Goal: Information Seeking & Learning: Compare options

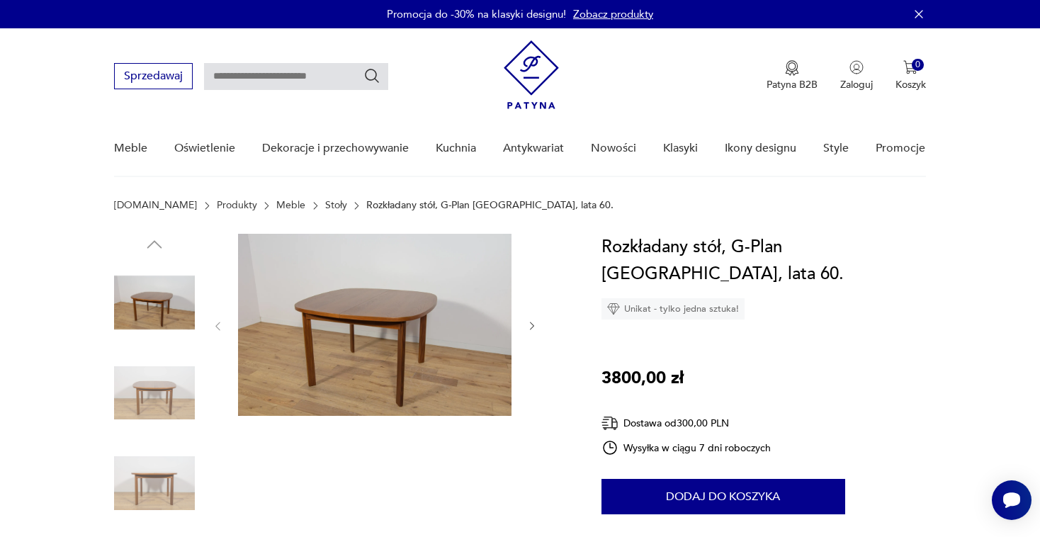
click at [302, 327] on img at bounding box center [374, 325] width 273 height 182
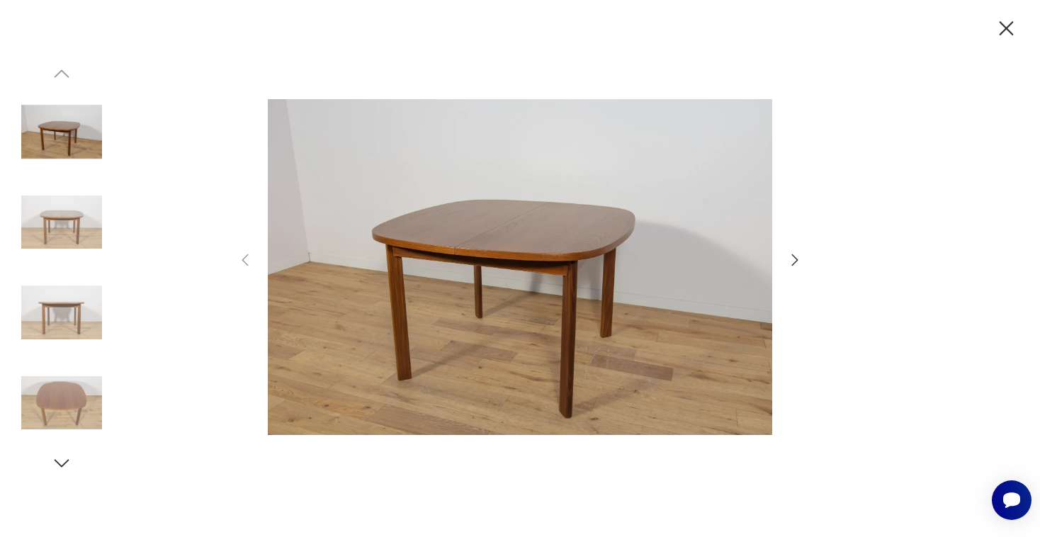
click at [75, 231] on img at bounding box center [61, 222] width 81 height 81
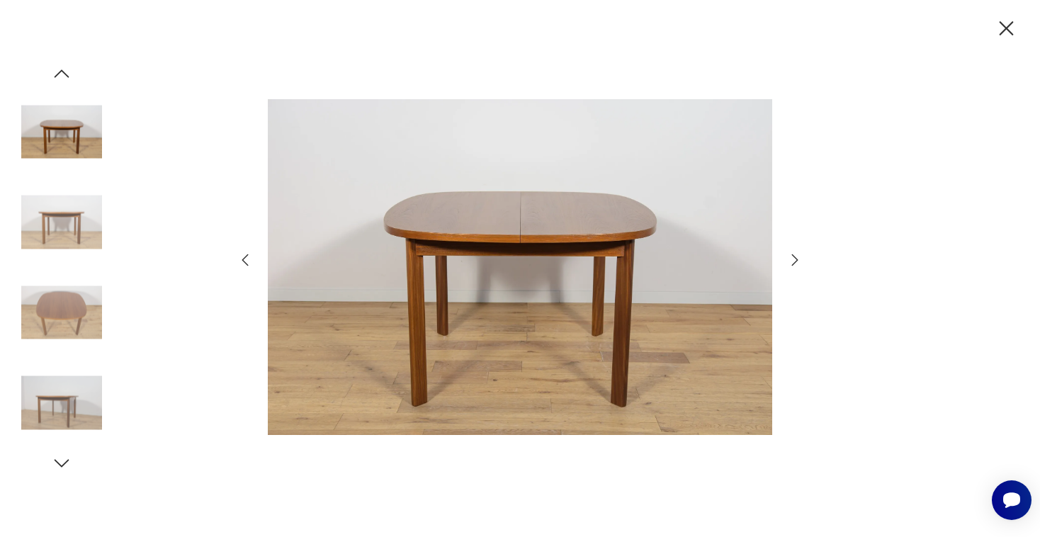
click at [79, 307] on img at bounding box center [61, 312] width 81 height 81
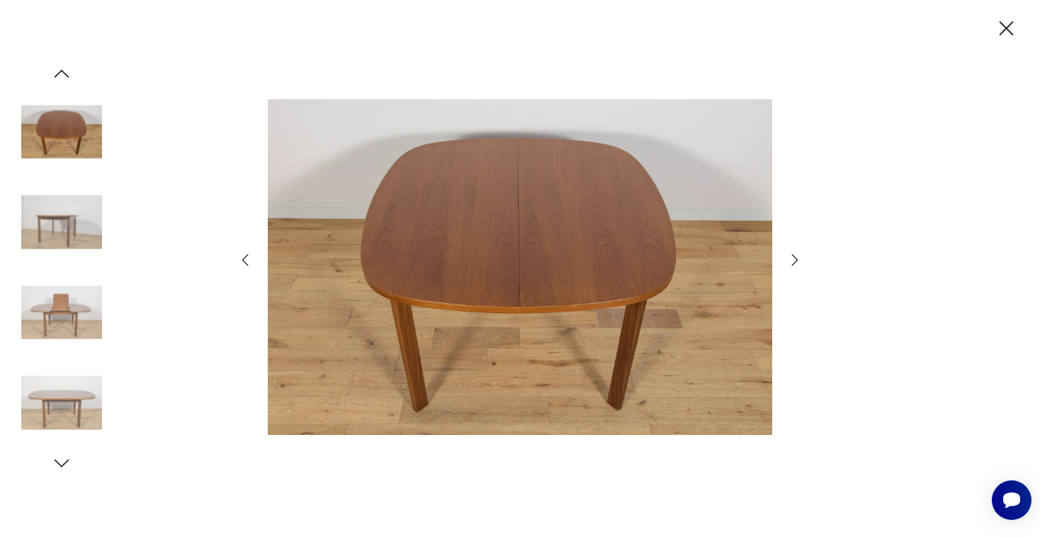
click at [85, 323] on img at bounding box center [61, 312] width 81 height 81
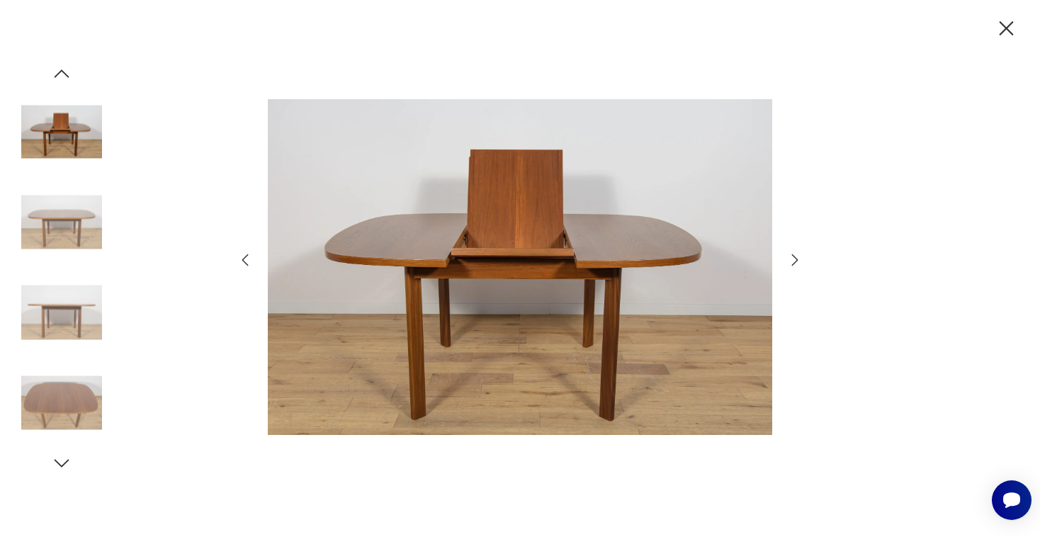
click at [76, 389] on img at bounding box center [61, 403] width 81 height 81
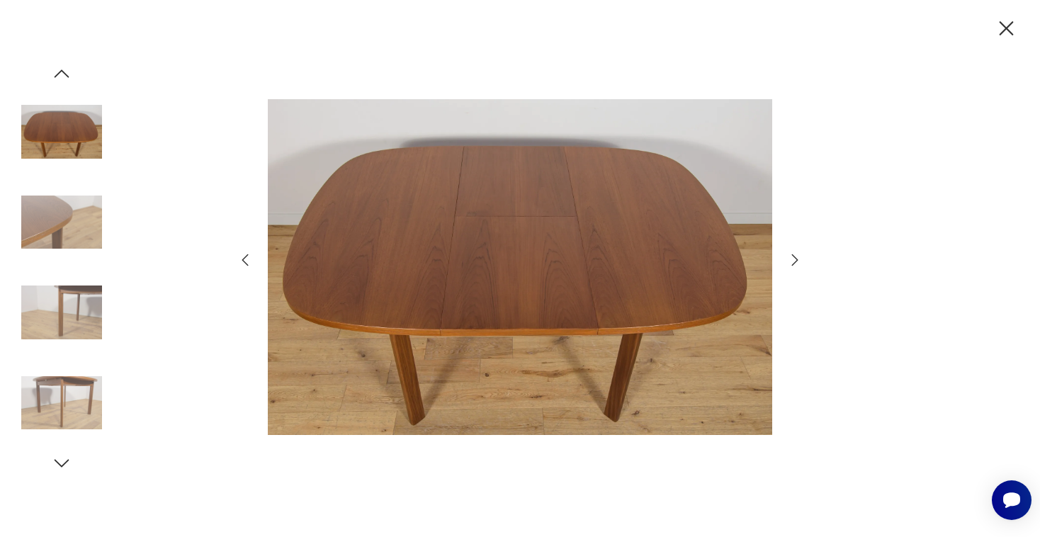
click at [1002, 27] on icon "button" at bounding box center [1006, 28] width 25 height 25
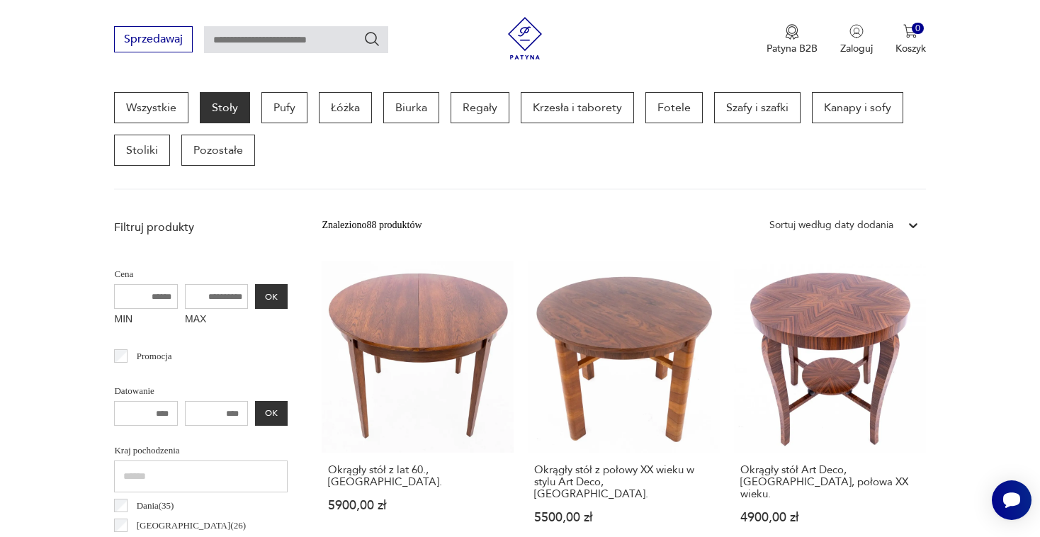
scroll to position [380, 0]
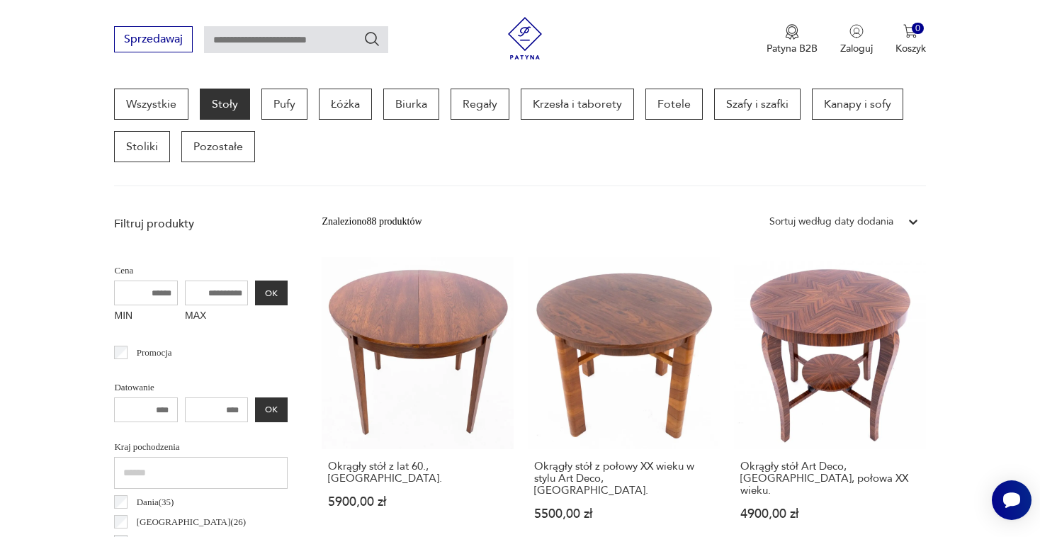
click at [185, 295] on input "MAX" at bounding box center [217, 293] width 64 height 25
type input "****"
click at [255, 293] on button "OK" at bounding box center [271, 293] width 33 height 25
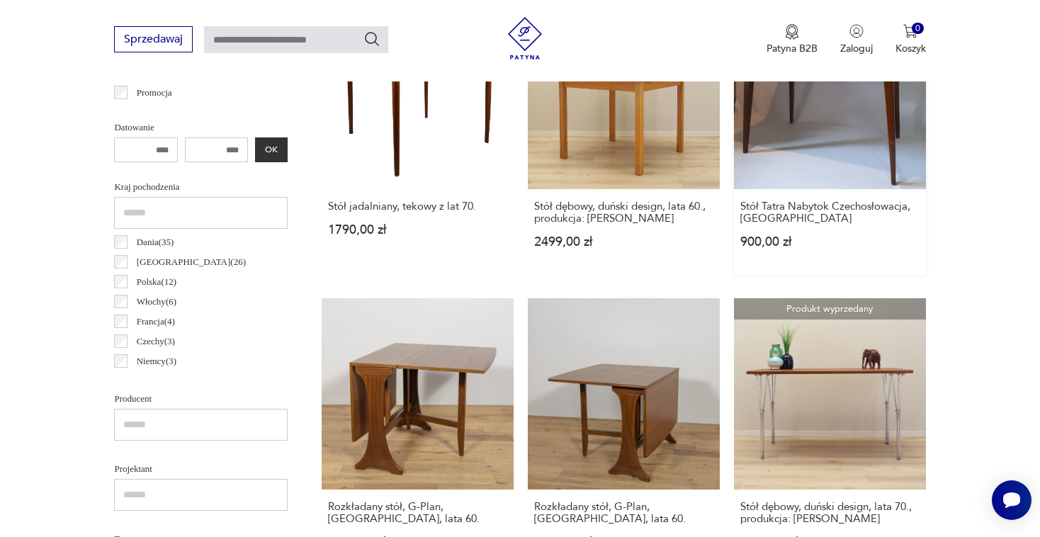
scroll to position [642, 0]
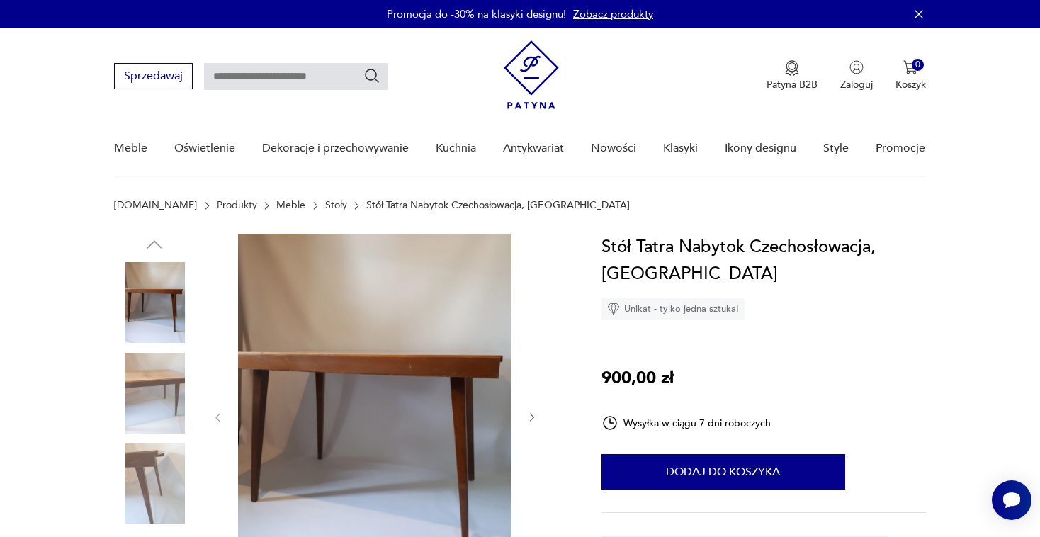
click at [169, 304] on img at bounding box center [154, 302] width 81 height 81
click at [166, 388] on img at bounding box center [154, 393] width 81 height 81
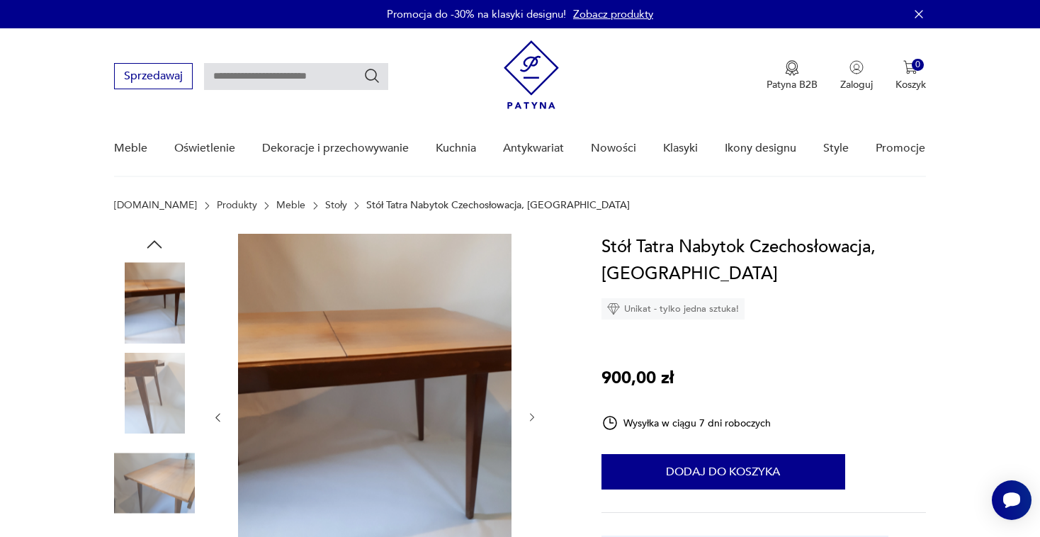
click at [162, 474] on img at bounding box center [154, 483] width 81 height 81
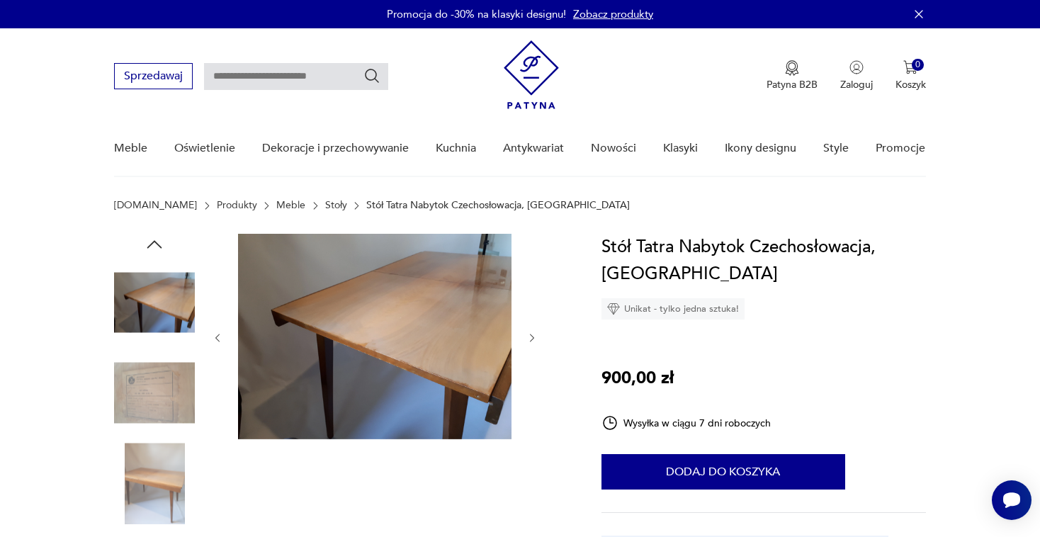
click at [169, 485] on img at bounding box center [154, 483] width 81 height 81
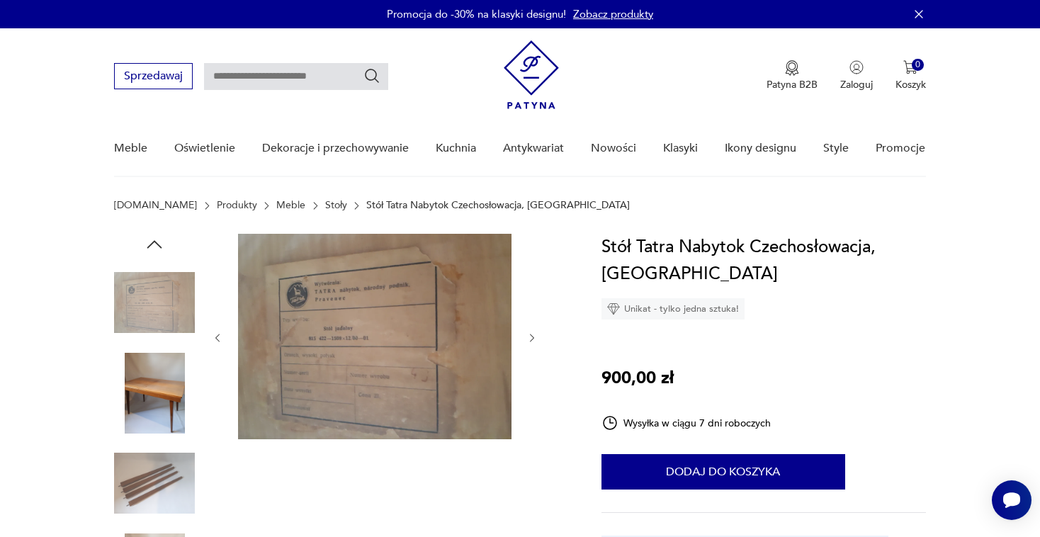
click at [169, 485] on img at bounding box center [154, 483] width 81 height 81
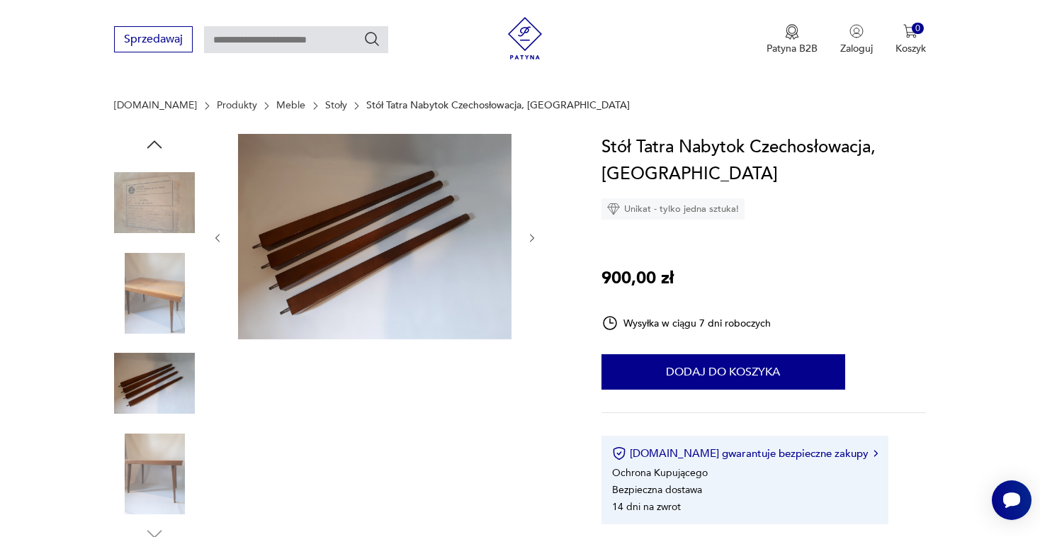
scroll to position [179, 0]
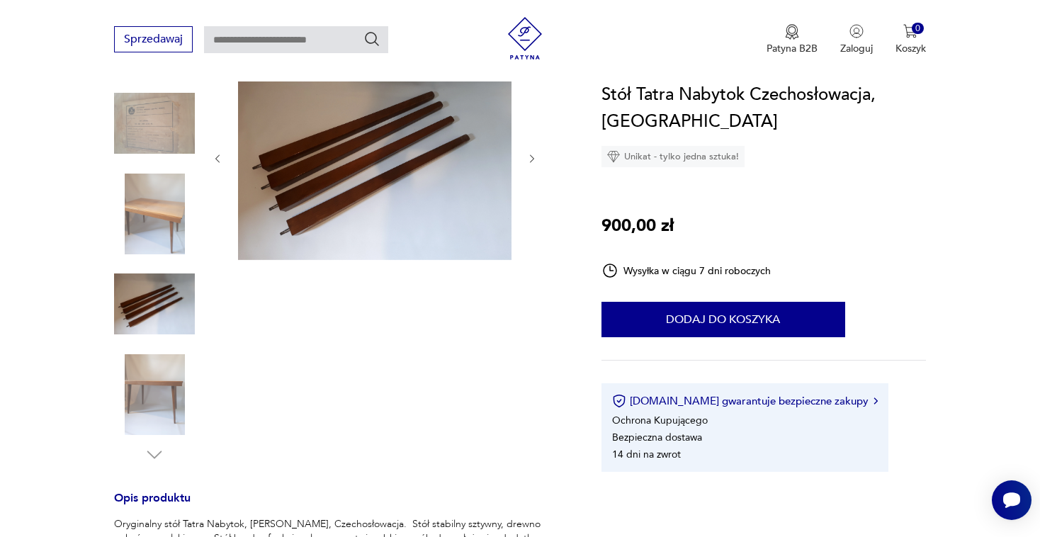
click at [167, 400] on img at bounding box center [154, 394] width 81 height 81
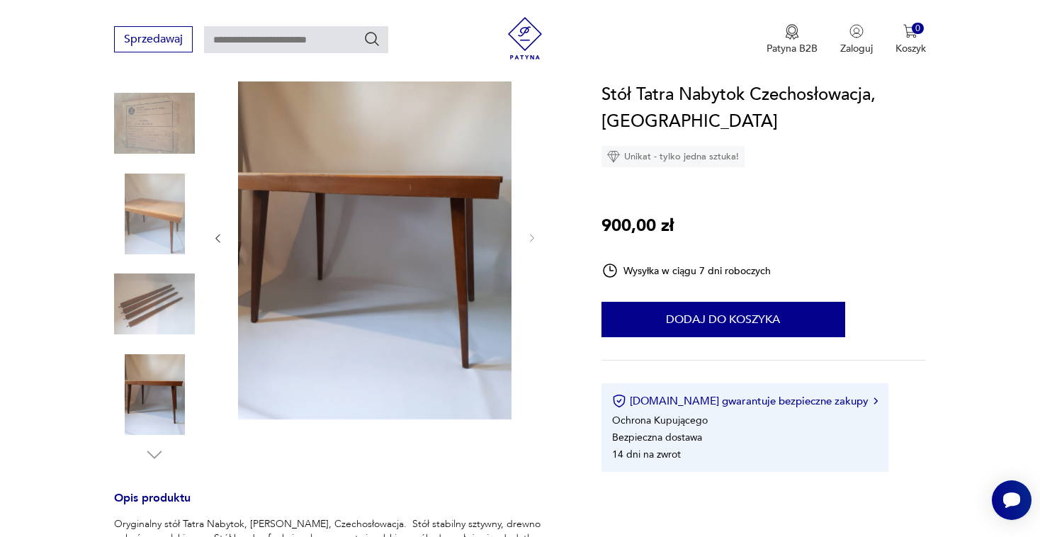
click at [332, 233] on img at bounding box center [374, 237] width 273 height 365
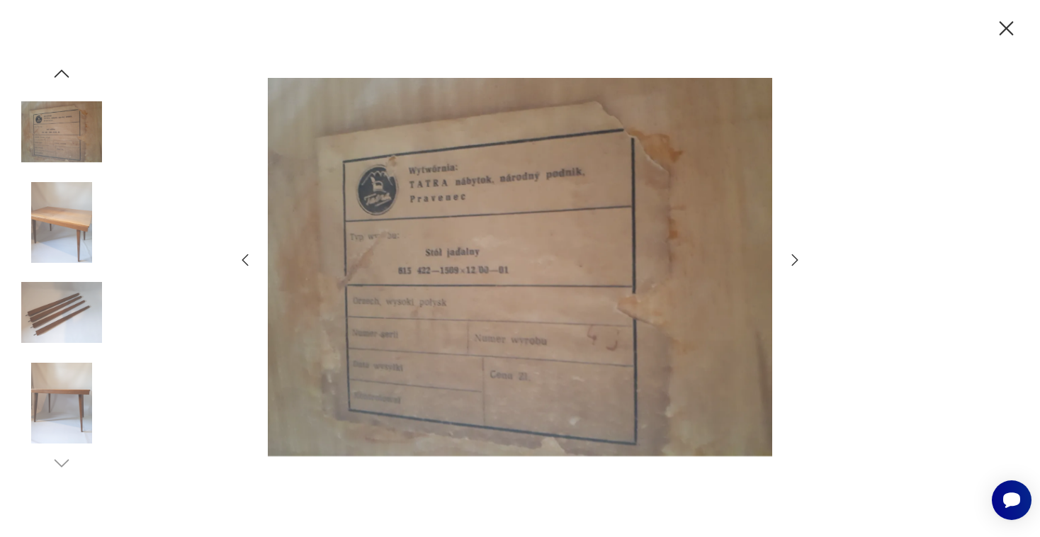
click at [249, 259] on icon "button" at bounding box center [245, 259] width 17 height 17
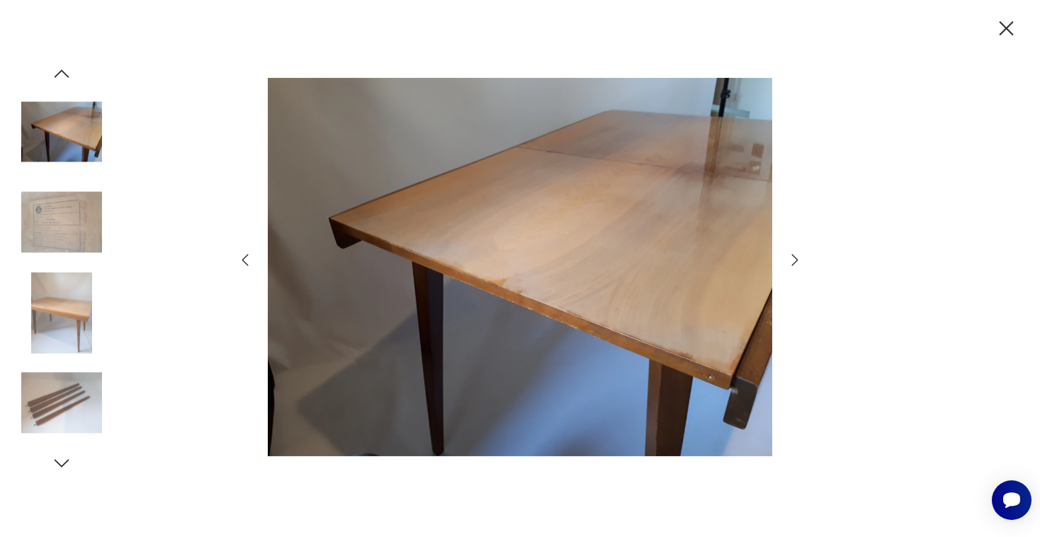
click at [249, 259] on icon "button" at bounding box center [245, 259] width 17 height 17
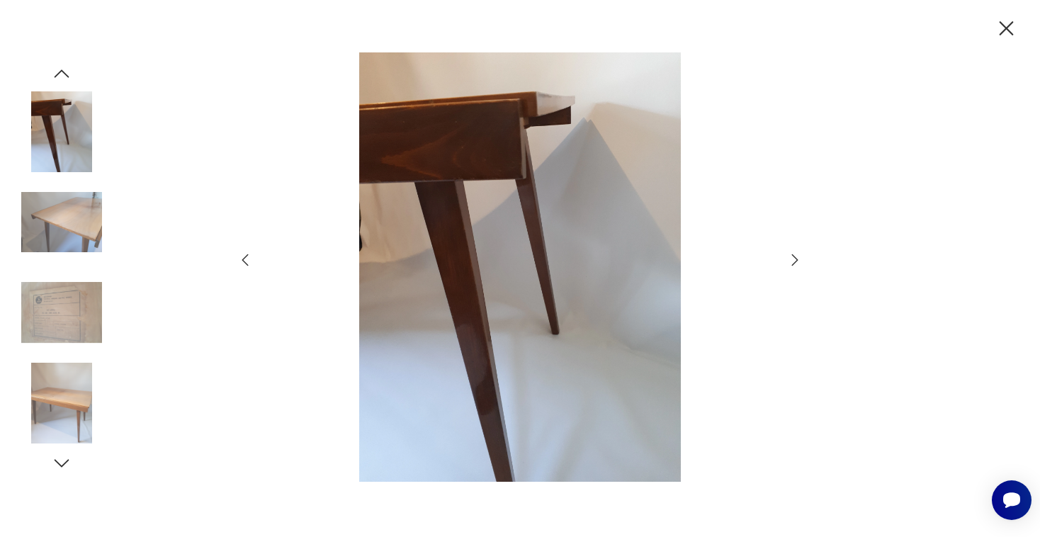
click at [249, 259] on icon "button" at bounding box center [245, 259] width 17 height 17
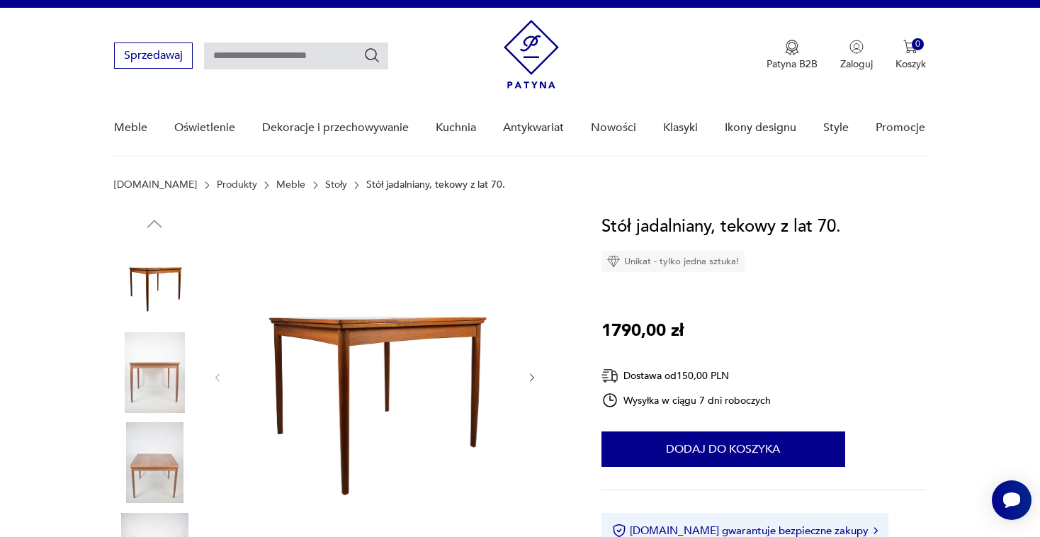
scroll to position [23, 0]
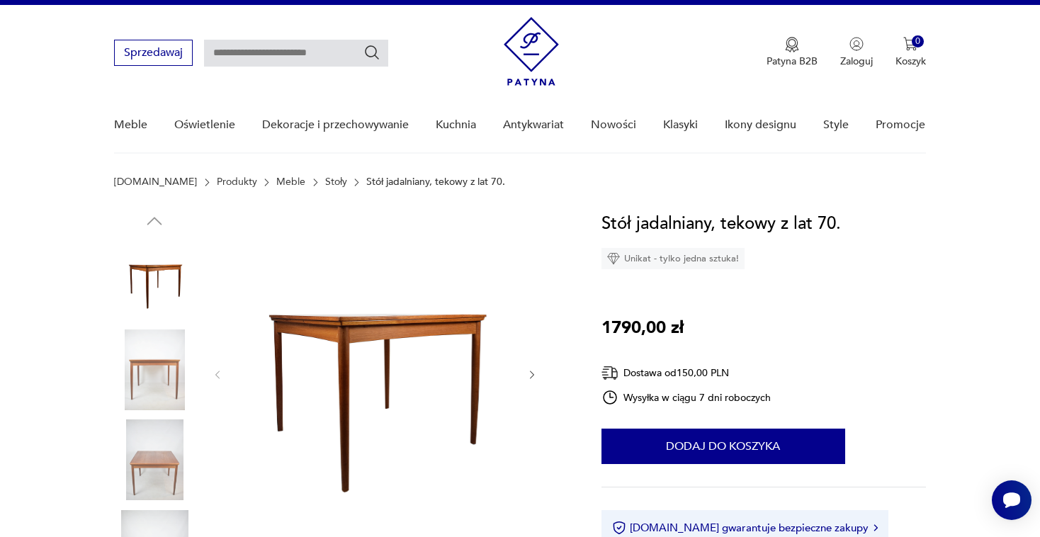
click at [469, 312] on img at bounding box center [374, 373] width 273 height 326
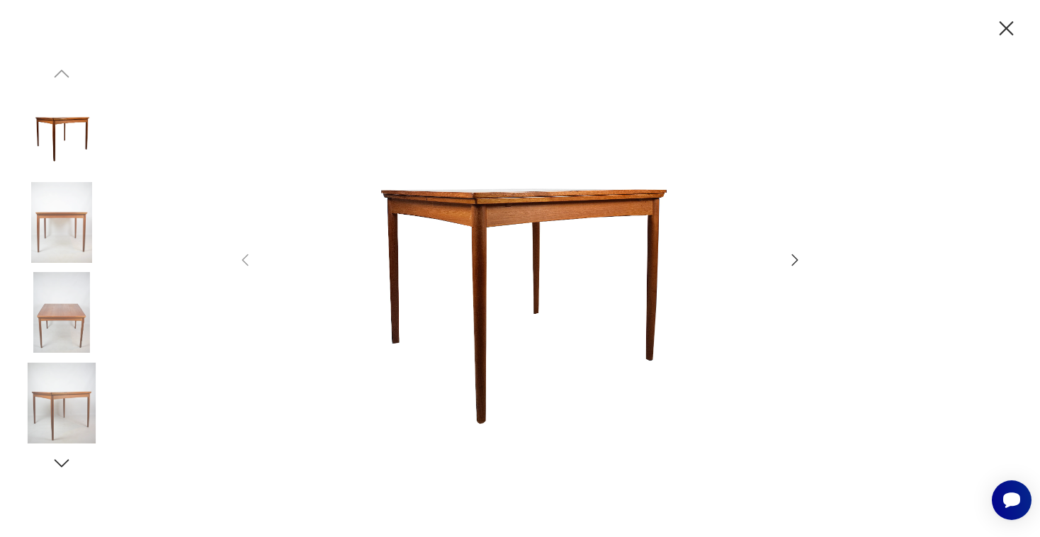
click at [798, 256] on icon "button" at bounding box center [794, 259] width 17 height 17
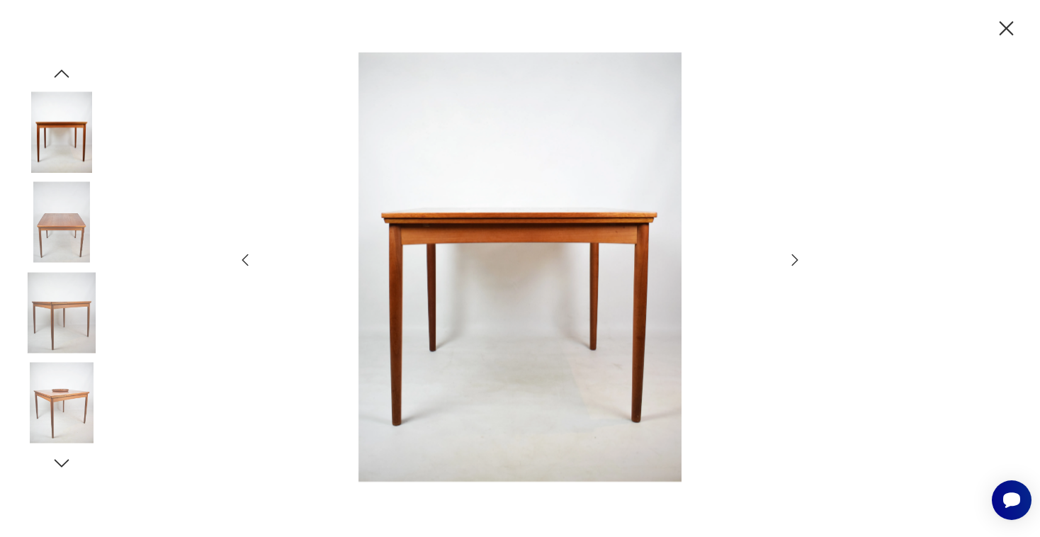
click at [798, 256] on icon "button" at bounding box center [794, 259] width 17 height 17
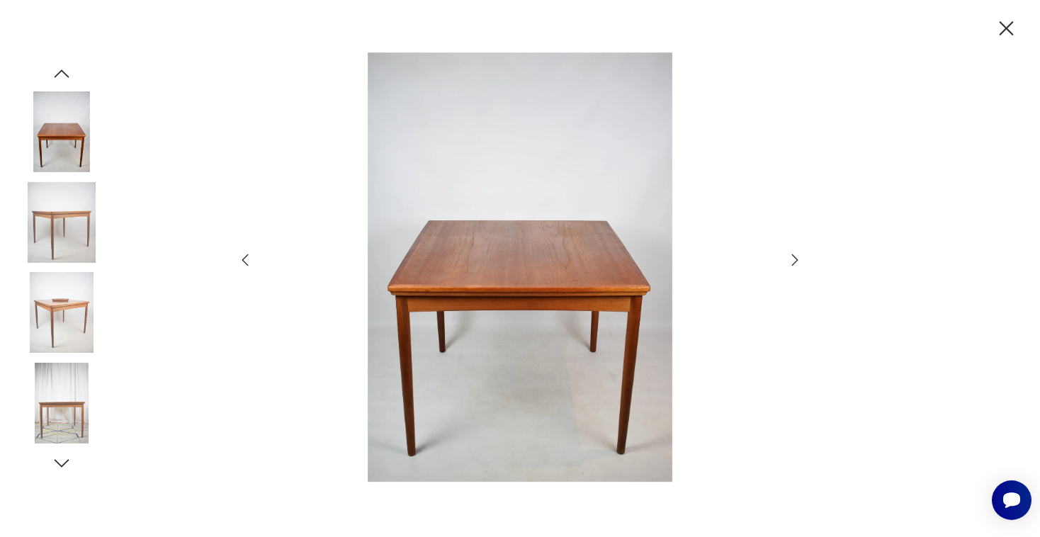
click at [799, 255] on icon "button" at bounding box center [794, 259] width 17 height 17
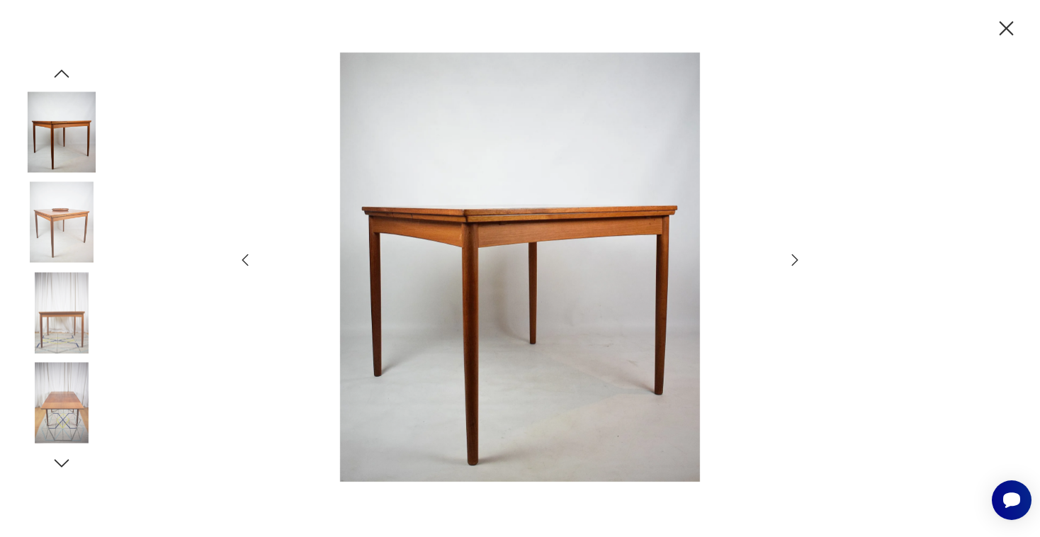
click at [799, 256] on icon "button" at bounding box center [794, 259] width 17 height 17
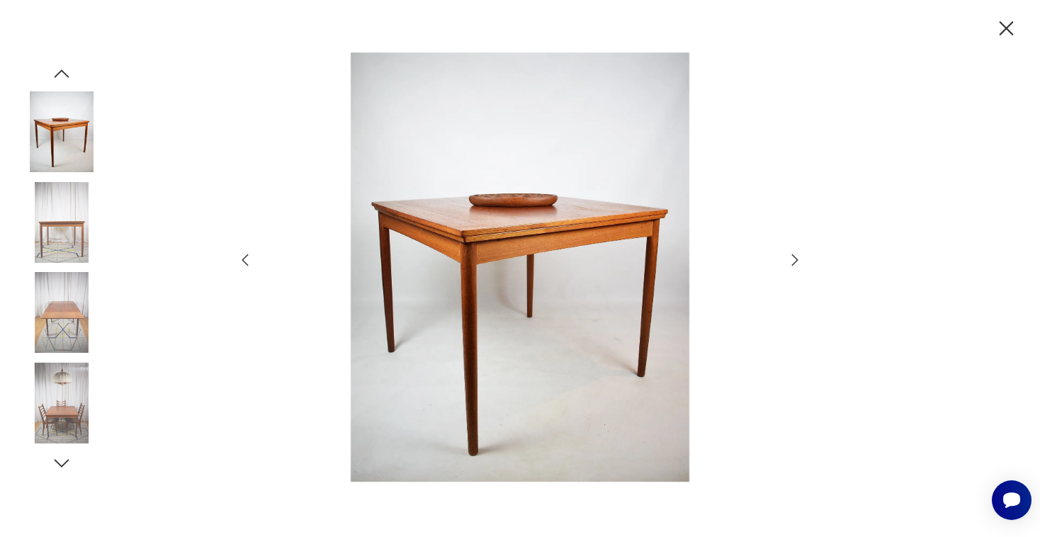
click at [799, 256] on icon "button" at bounding box center [794, 259] width 17 height 17
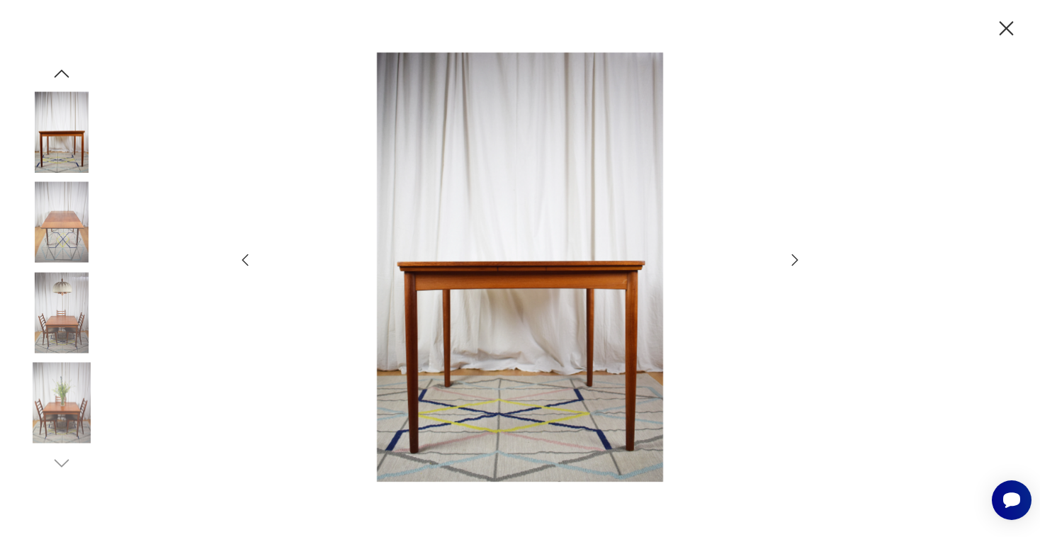
click at [799, 256] on icon "button" at bounding box center [794, 259] width 17 height 17
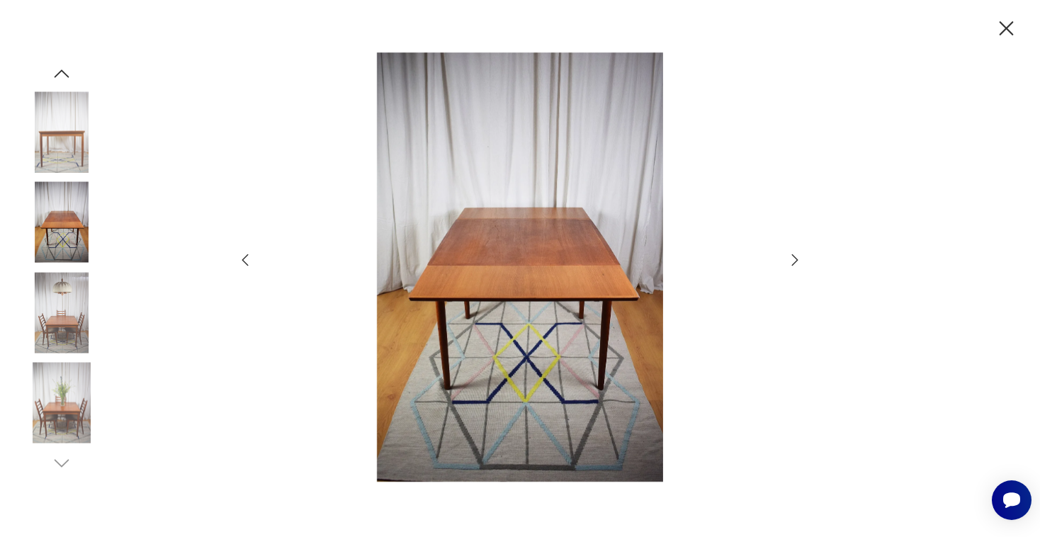
click at [799, 256] on icon "button" at bounding box center [794, 259] width 17 height 17
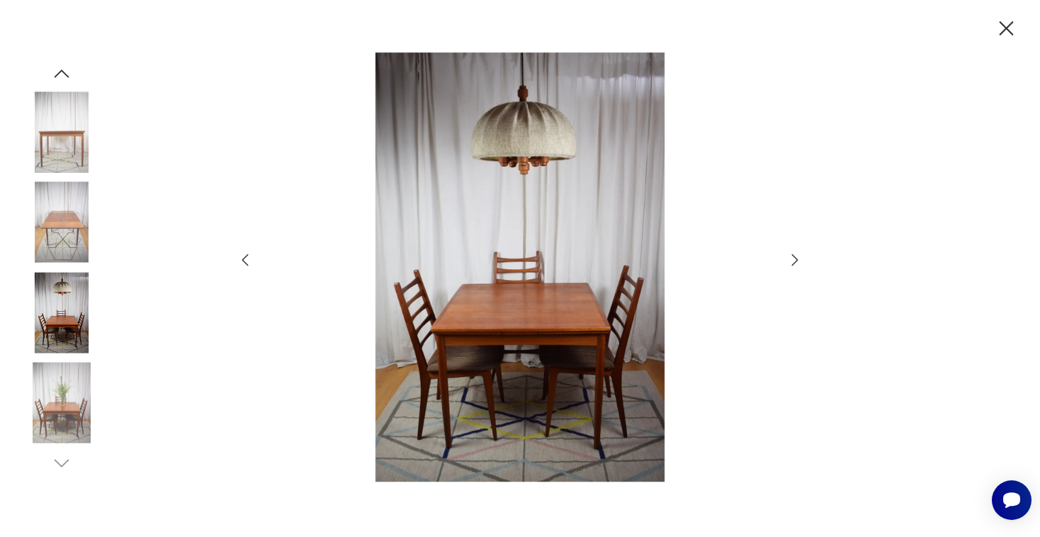
click at [799, 256] on icon "button" at bounding box center [794, 259] width 17 height 17
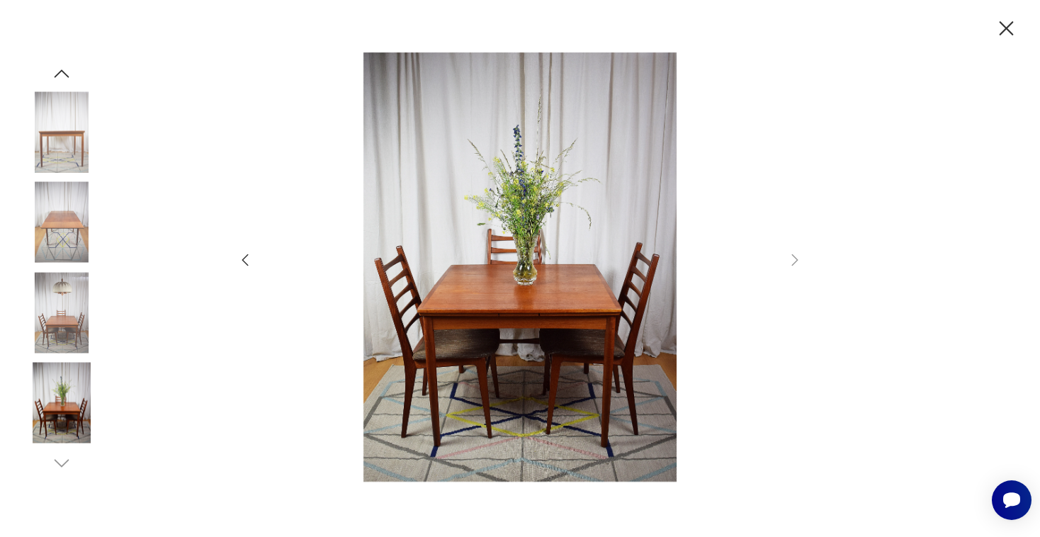
click at [1007, 30] on icon "button" at bounding box center [1007, 28] width 14 height 14
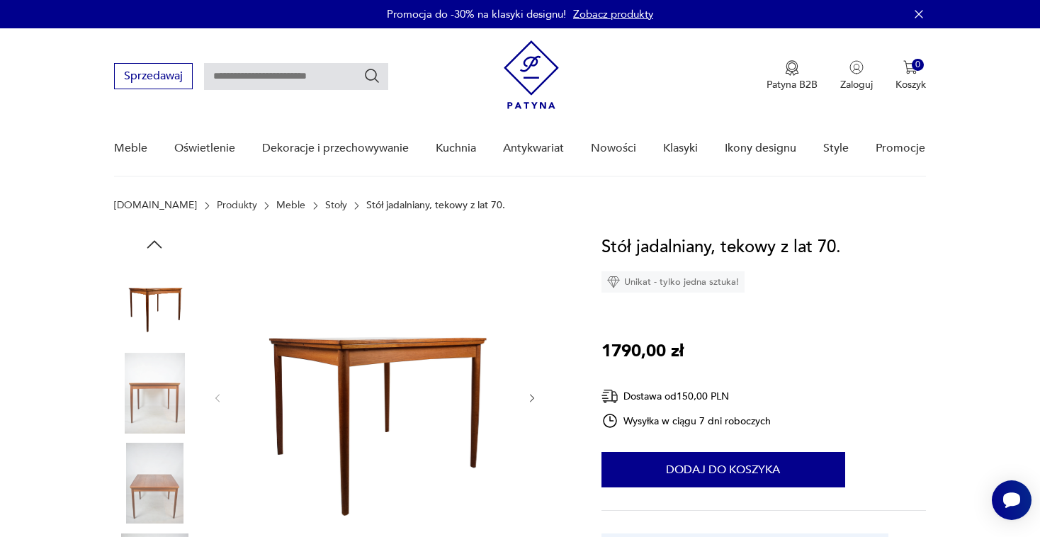
scroll to position [0, 0]
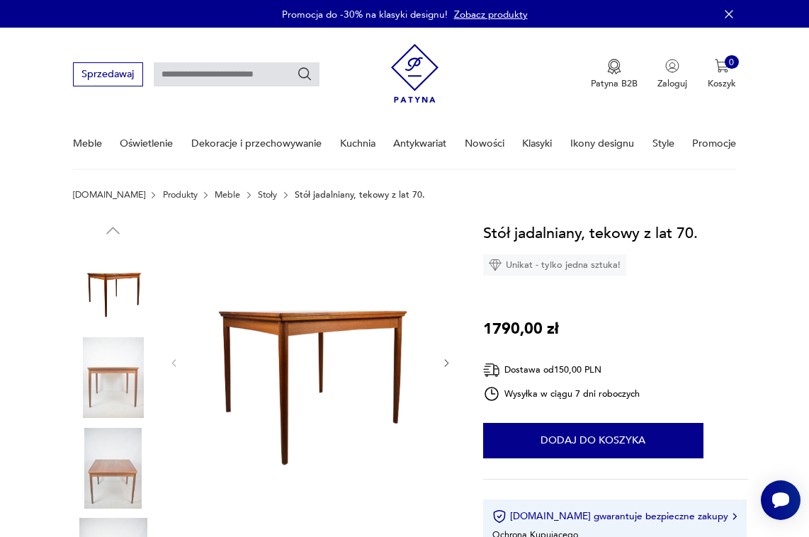
click at [303, 315] on img at bounding box center [310, 362] width 237 height 282
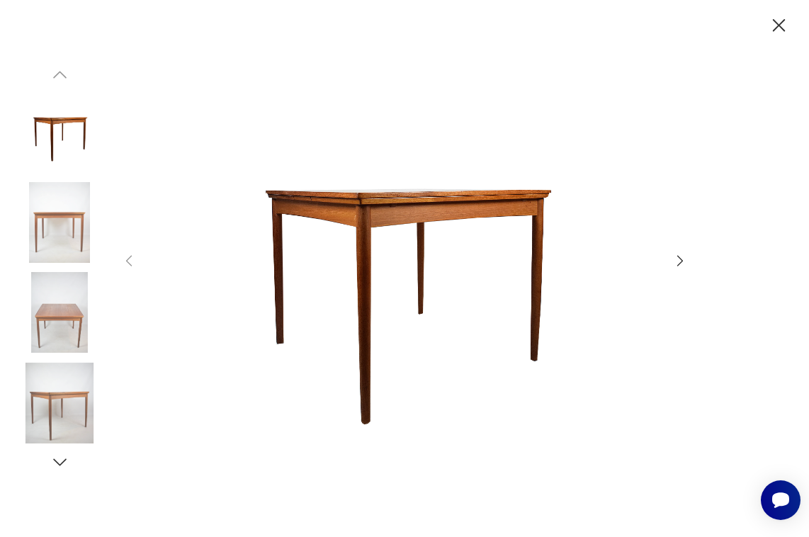
click at [680, 259] on icon "button" at bounding box center [680, 261] width 16 height 16
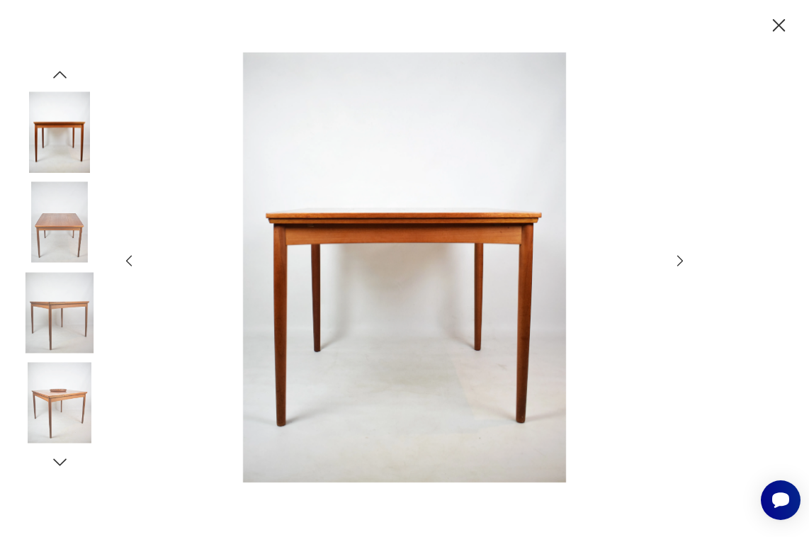
click at [680, 259] on icon "button" at bounding box center [680, 261] width 16 height 16
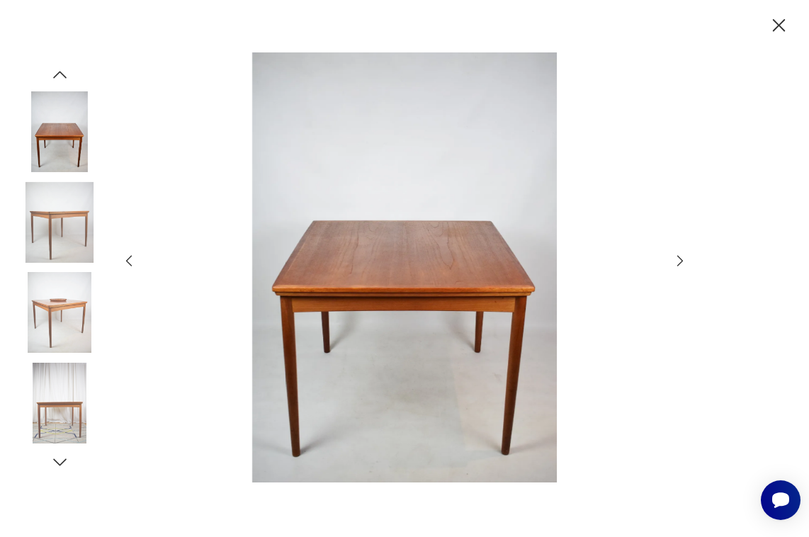
click at [680, 259] on icon "button" at bounding box center [680, 261] width 16 height 16
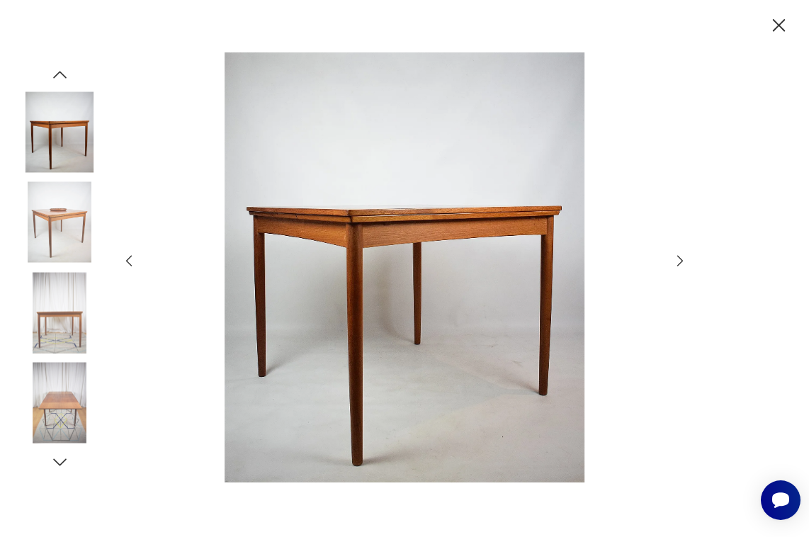
click at [680, 259] on icon "button" at bounding box center [680, 261] width 16 height 16
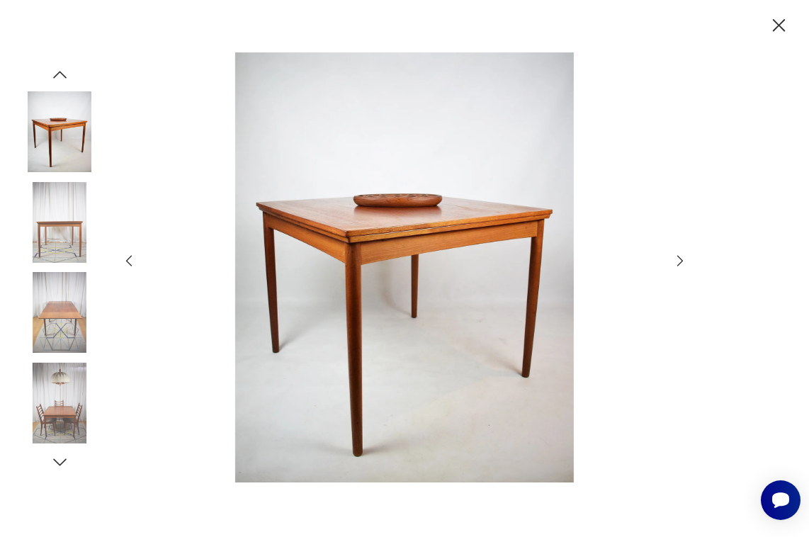
click at [680, 259] on icon "button" at bounding box center [680, 261] width 16 height 16
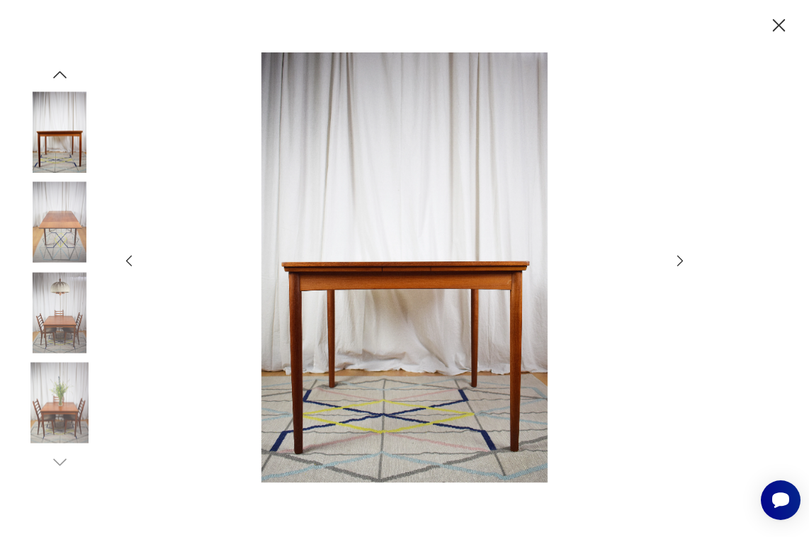
click at [680, 259] on icon "button" at bounding box center [680, 261] width 16 height 16
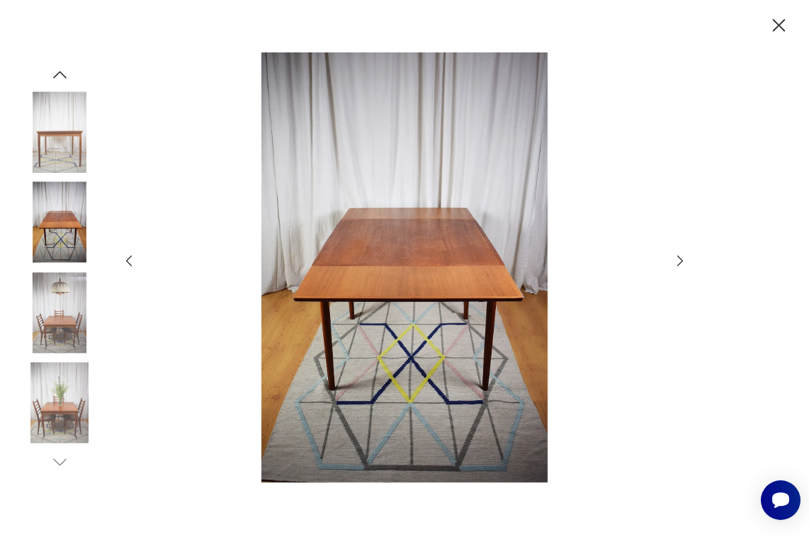
click at [785, 23] on icon "button" at bounding box center [779, 25] width 23 height 23
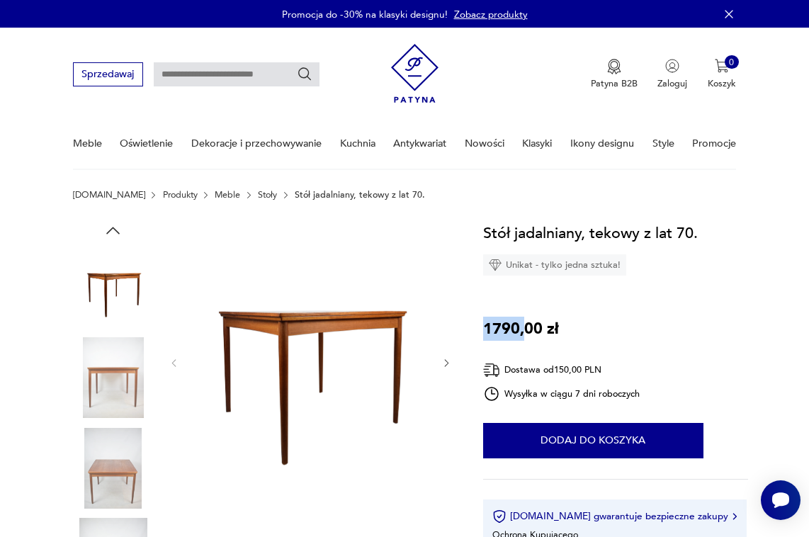
drag, startPoint x: 485, startPoint y: 325, endPoint x: 524, endPoint y: 329, distance: 39.2
click at [524, 329] on p "1790,00 zł" at bounding box center [521, 329] width 76 height 24
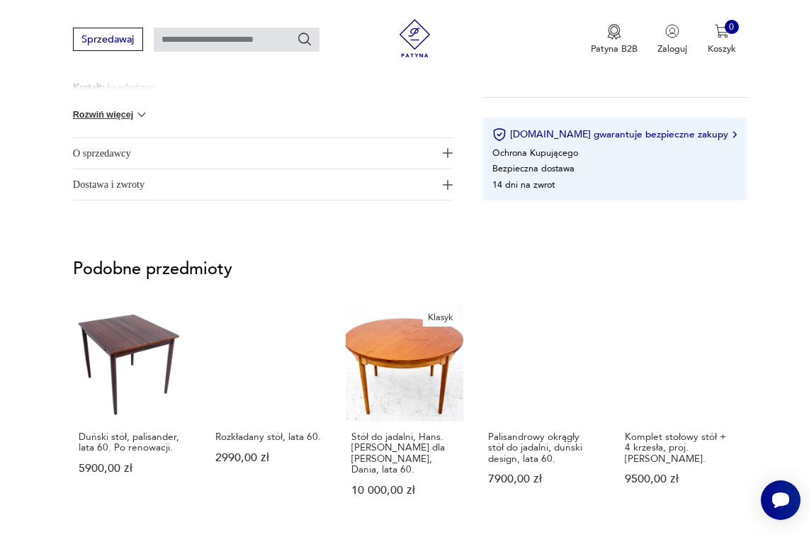
scroll to position [887, 0]
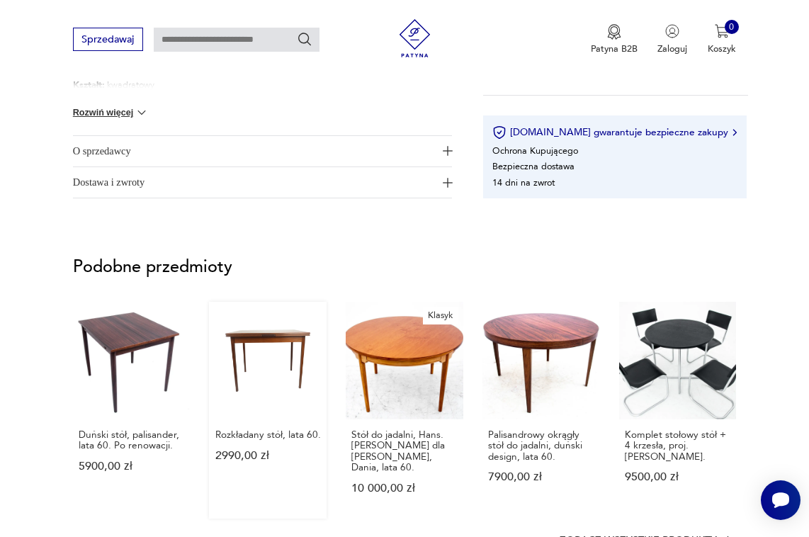
click at [278, 344] on link "Rozkładany stół, lata 60. 2990,00 zł" at bounding box center [268, 410] width 118 height 217
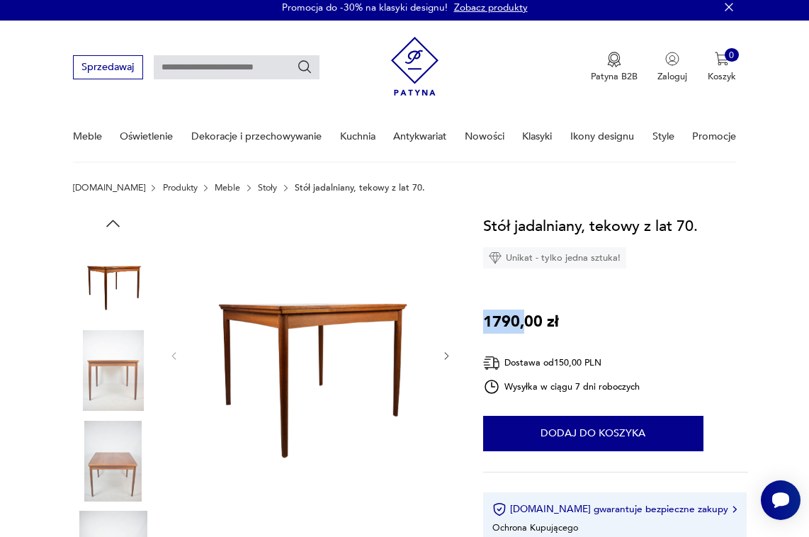
scroll to position [0, 0]
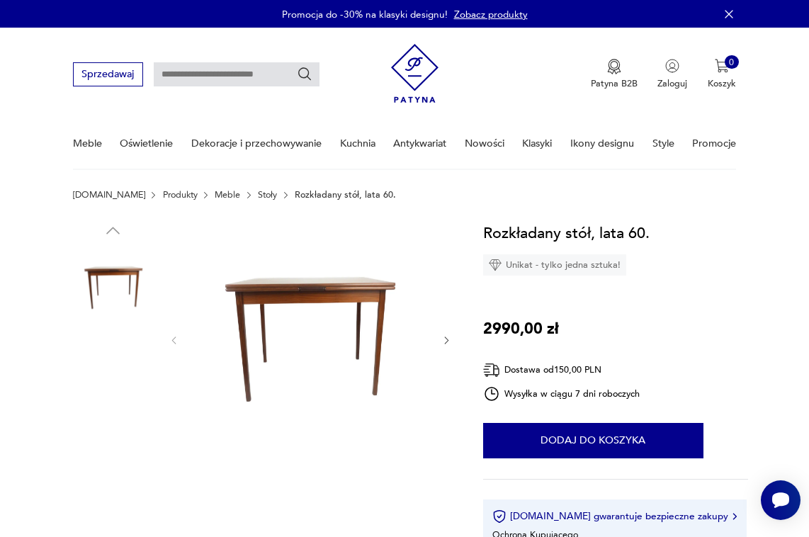
click at [280, 302] on img at bounding box center [310, 339] width 237 height 237
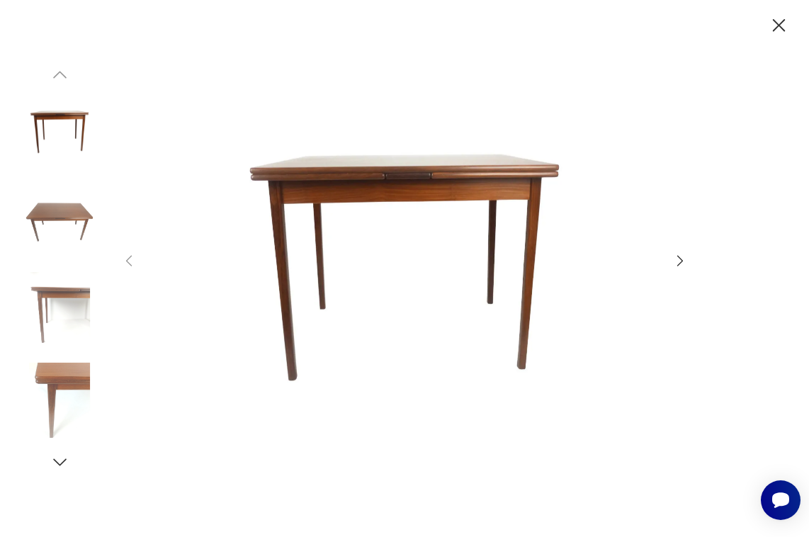
click at [679, 264] on icon "button" at bounding box center [680, 261] width 6 height 11
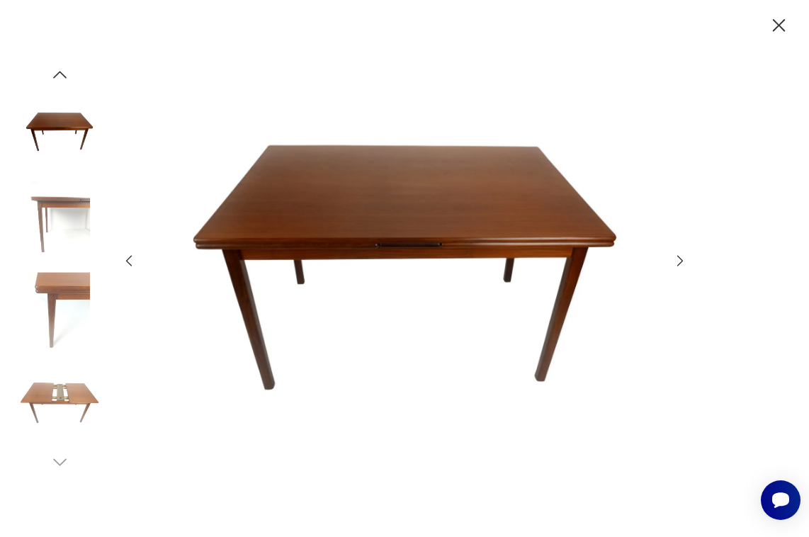
click at [679, 264] on icon "button" at bounding box center [680, 261] width 6 height 11
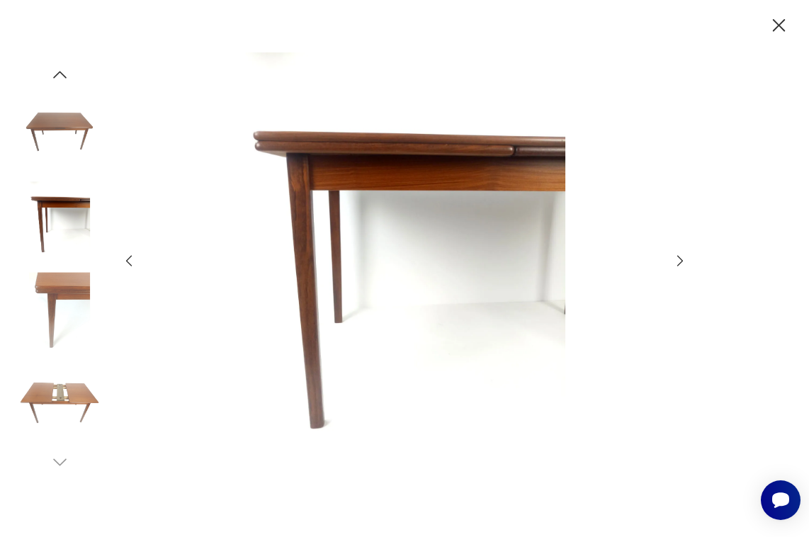
click at [679, 264] on icon "button" at bounding box center [680, 261] width 6 height 11
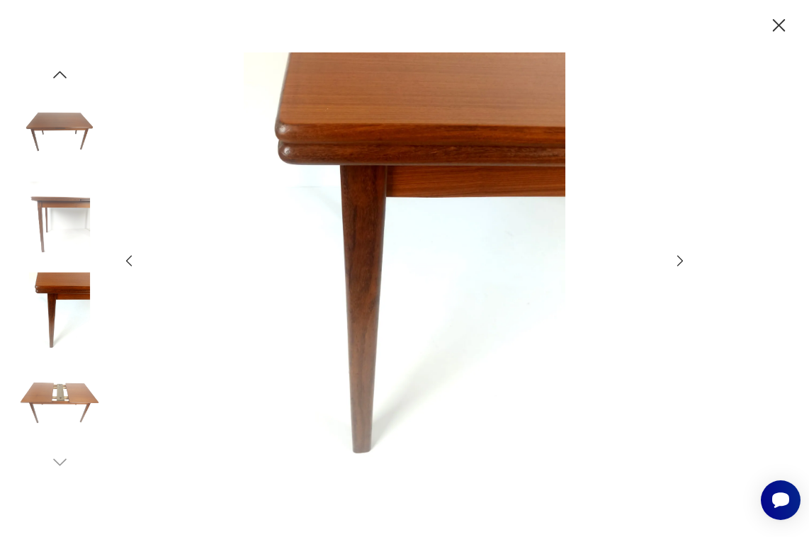
click at [679, 264] on icon "button" at bounding box center [680, 261] width 6 height 11
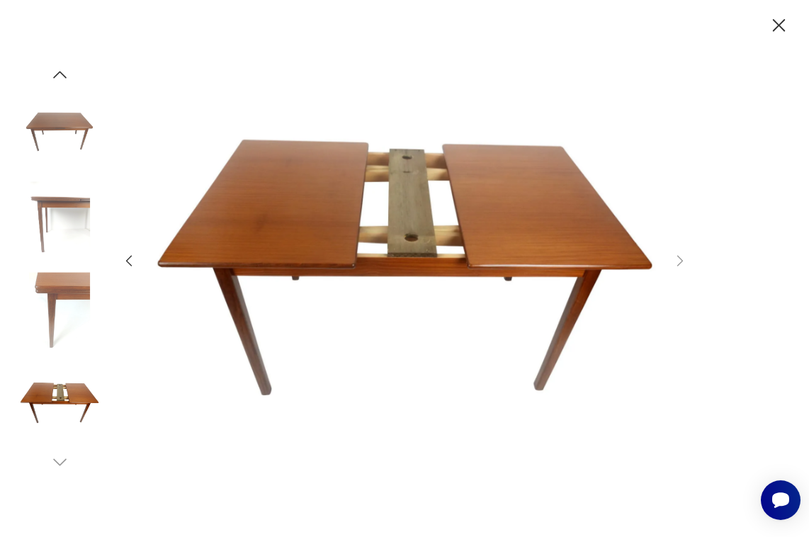
click at [784, 23] on icon "button" at bounding box center [779, 25] width 23 height 23
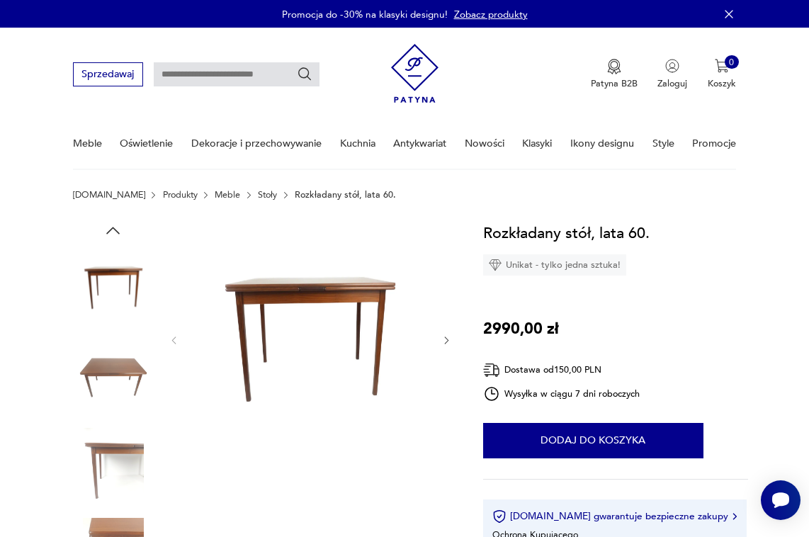
click at [258, 196] on link "Stoły" at bounding box center [267, 195] width 19 height 10
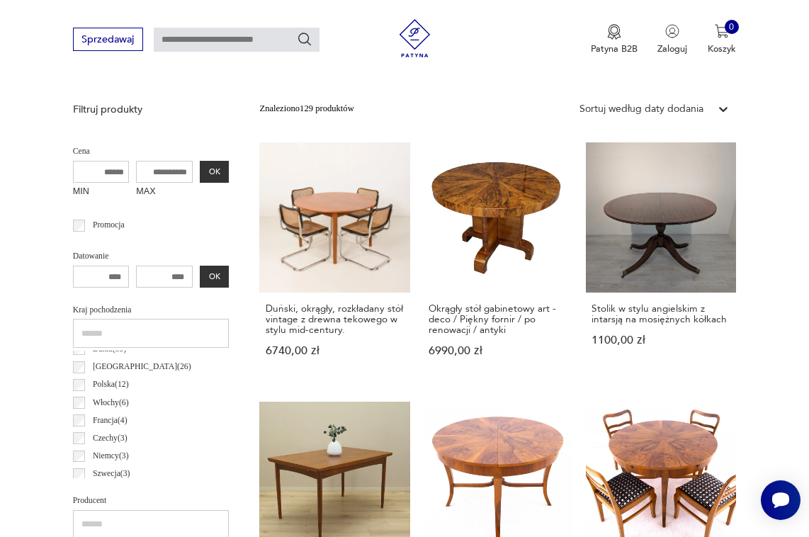
scroll to position [393, 0]
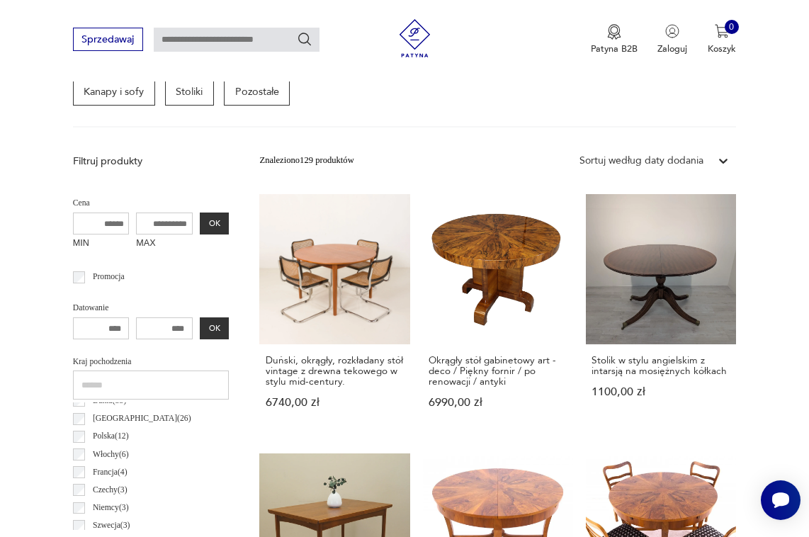
click at [145, 224] on input "MAX" at bounding box center [164, 224] width 57 height 23
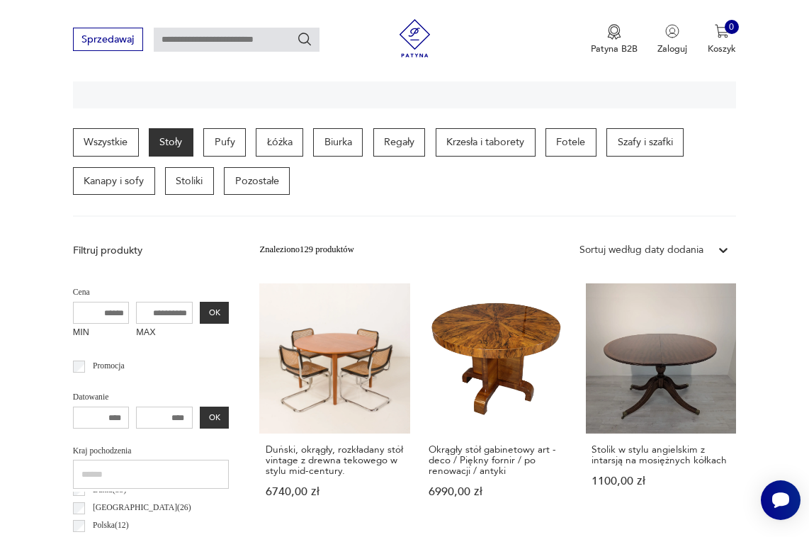
scroll to position [304, 0]
type input "****"
click at [200, 306] on button "OK" at bounding box center [214, 313] width 29 height 23
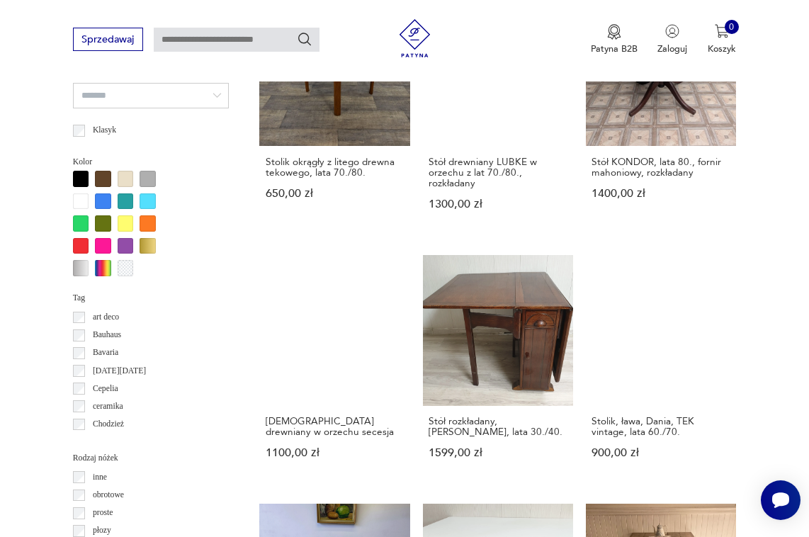
scroll to position [1112, 0]
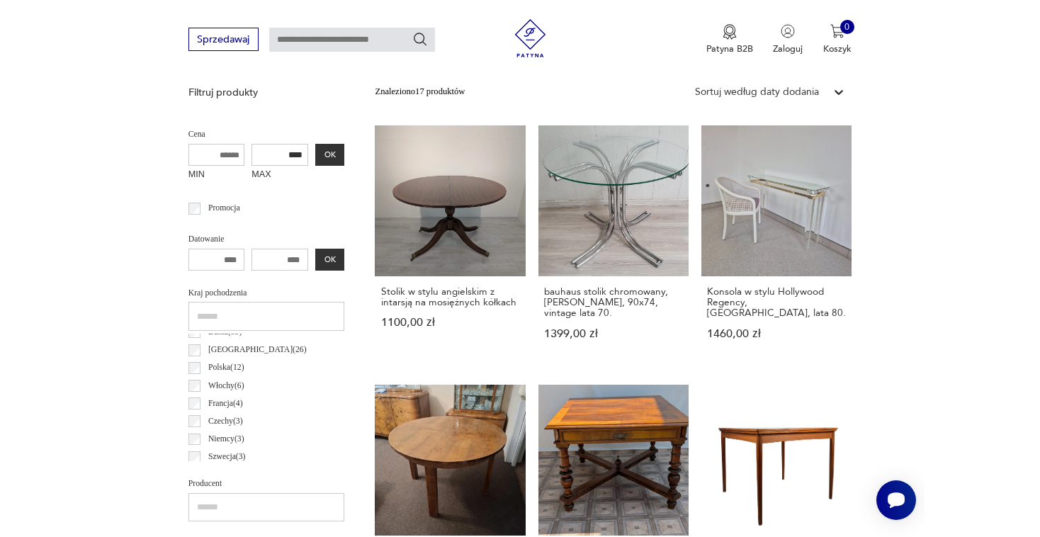
scroll to position [327, 0]
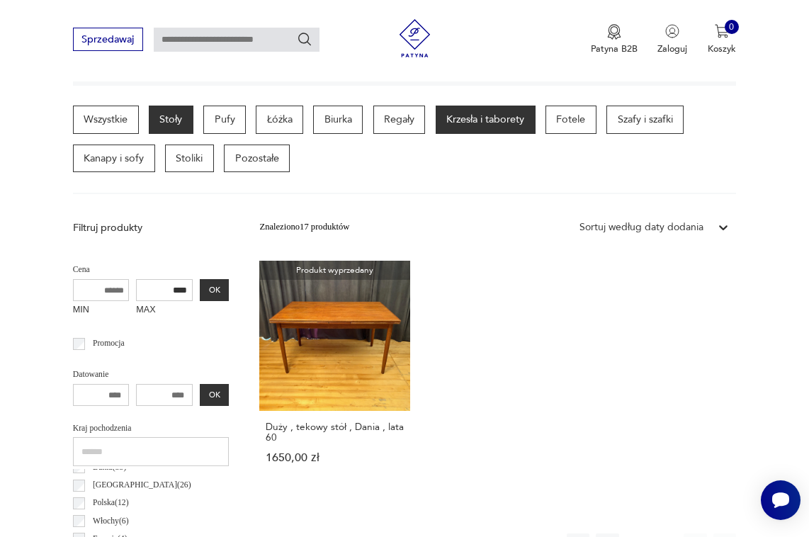
click at [487, 126] on p "Krzesła i taborety" at bounding box center [486, 120] width 100 height 28
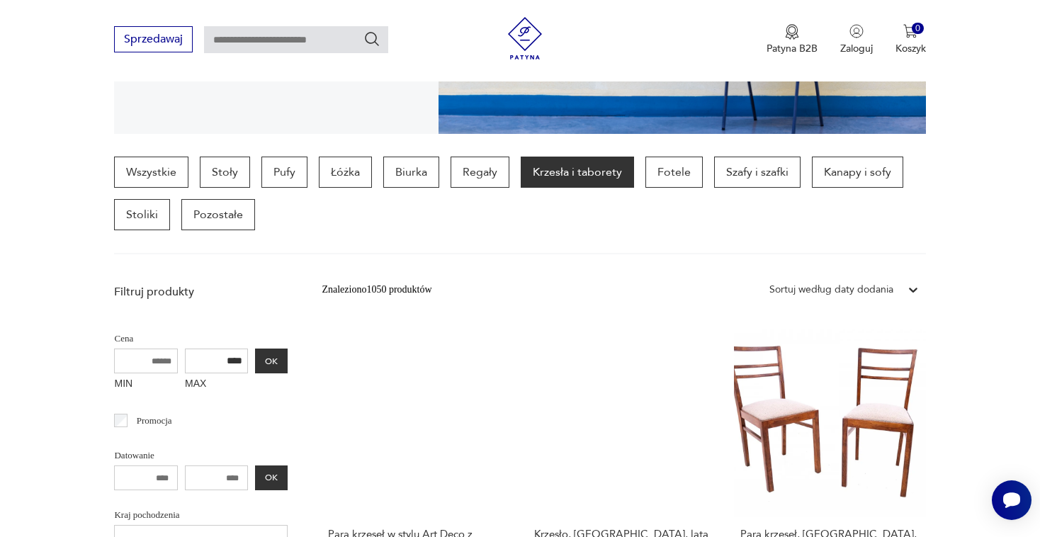
scroll to position [313, 0]
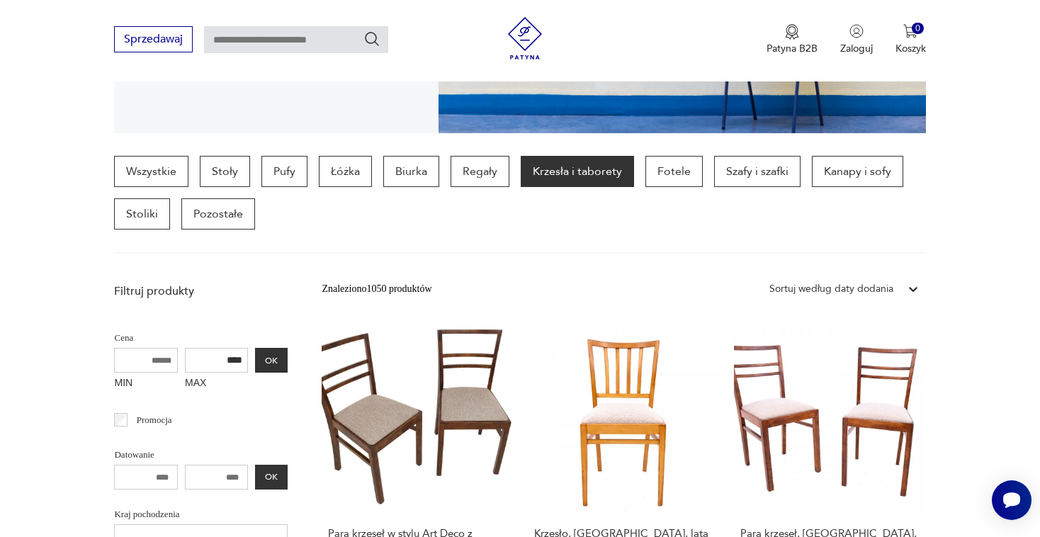
click at [193, 346] on div "Cena MIN MAX **** OK" at bounding box center [201, 361] width 174 height 67
click at [194, 357] on input "****" at bounding box center [217, 360] width 64 height 25
type input "***"
click at [255, 364] on button "OK" at bounding box center [271, 360] width 33 height 25
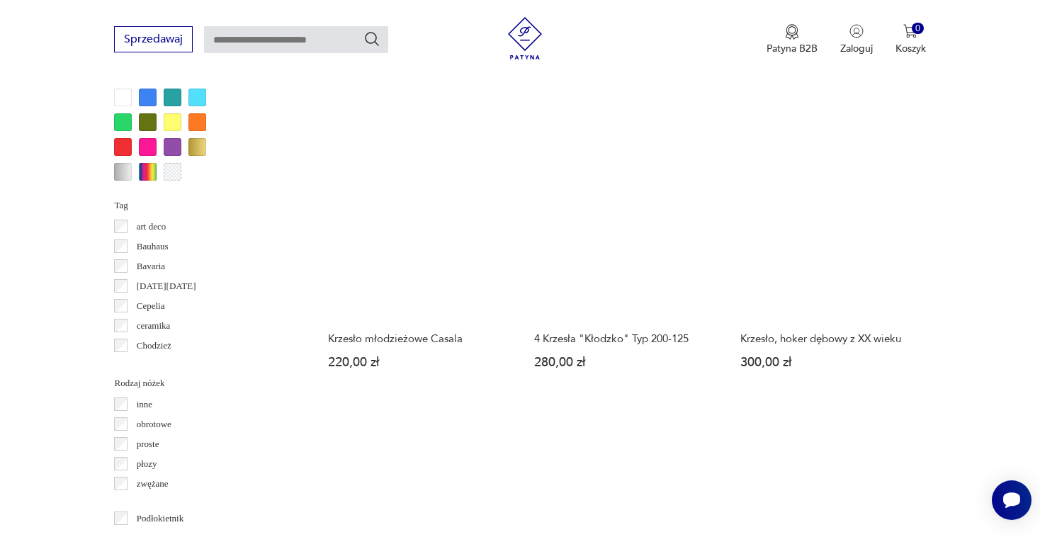
scroll to position [1412, 0]
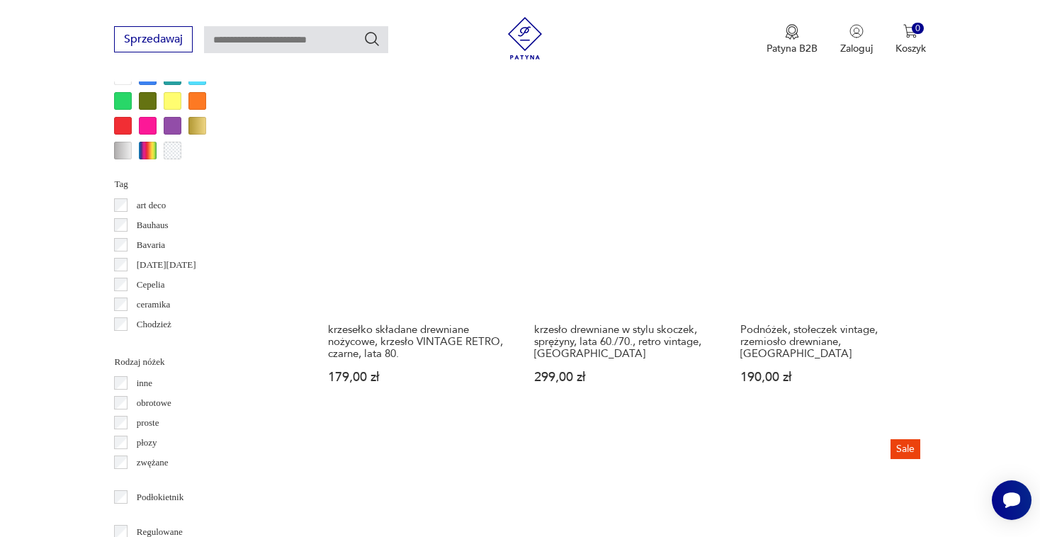
scroll to position [1448, 0]
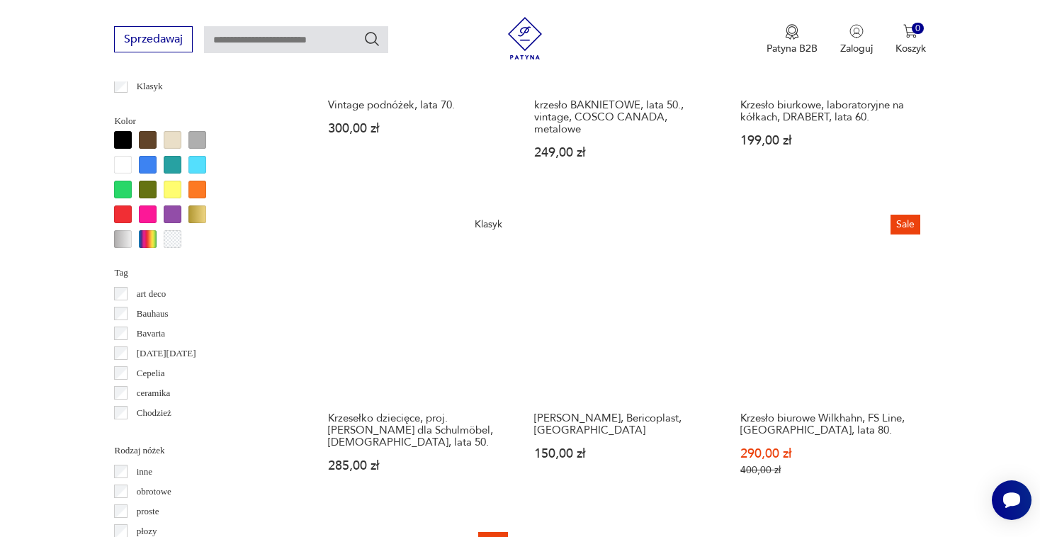
scroll to position [1345, 0]
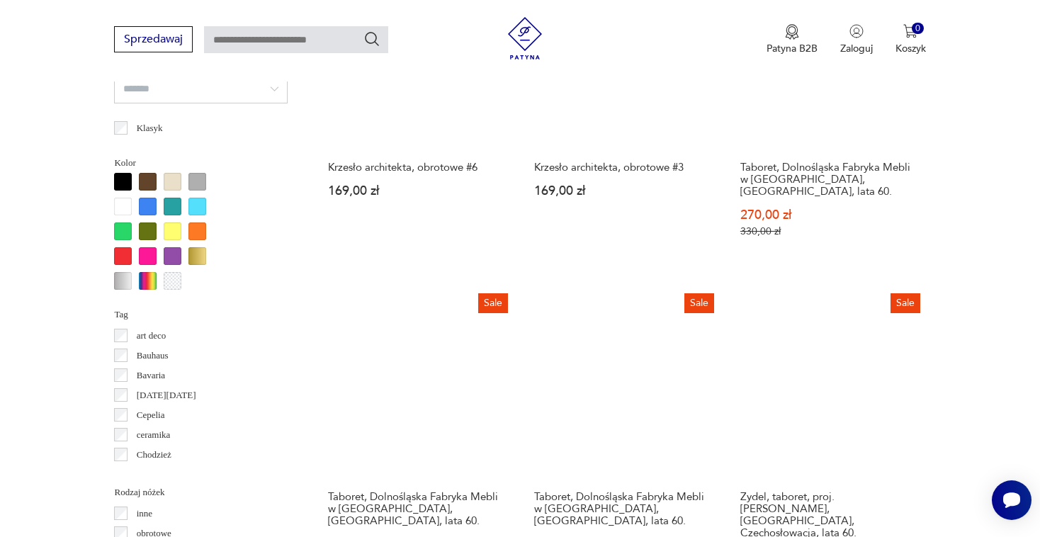
scroll to position [1452, 0]
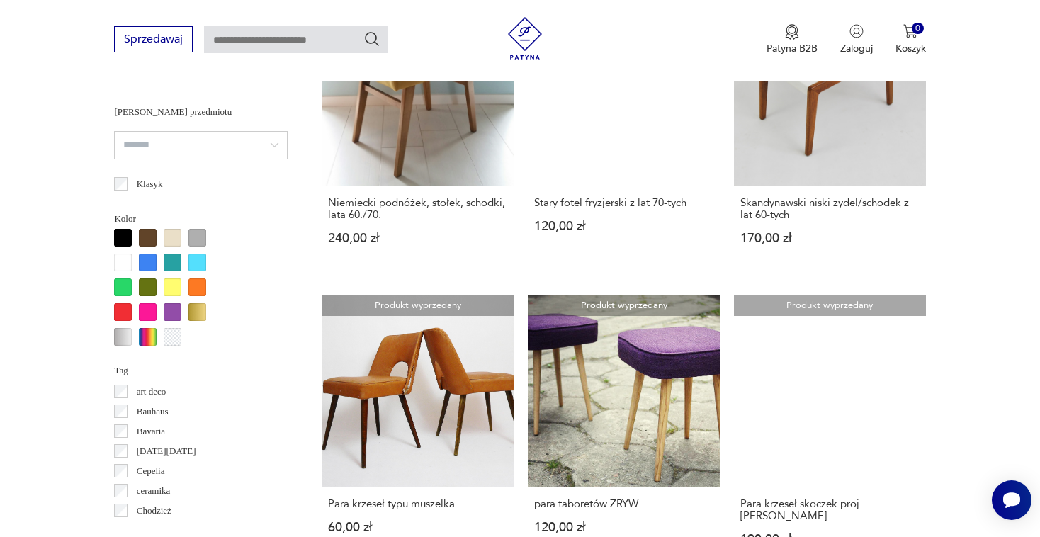
scroll to position [1325, 0]
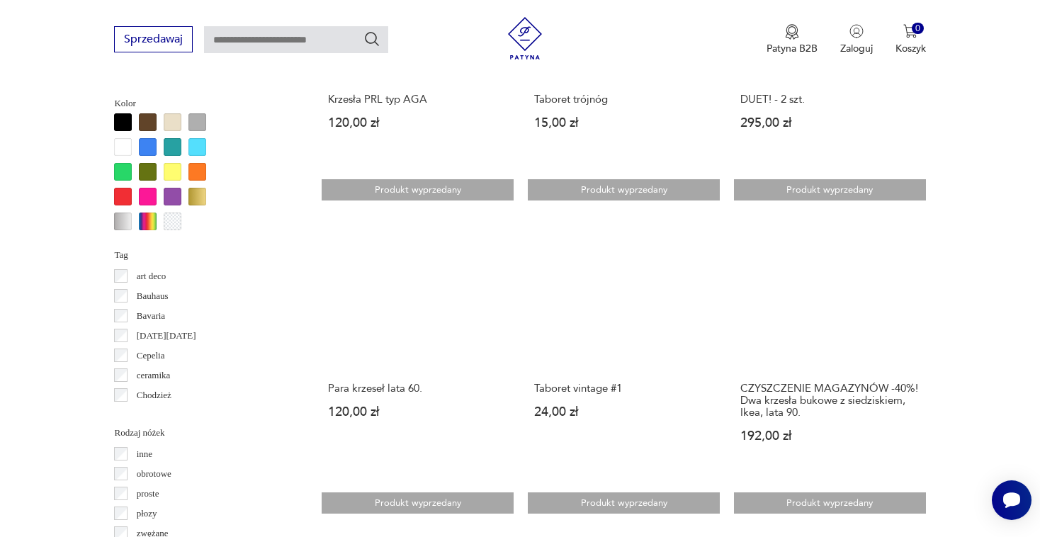
scroll to position [1375, 0]
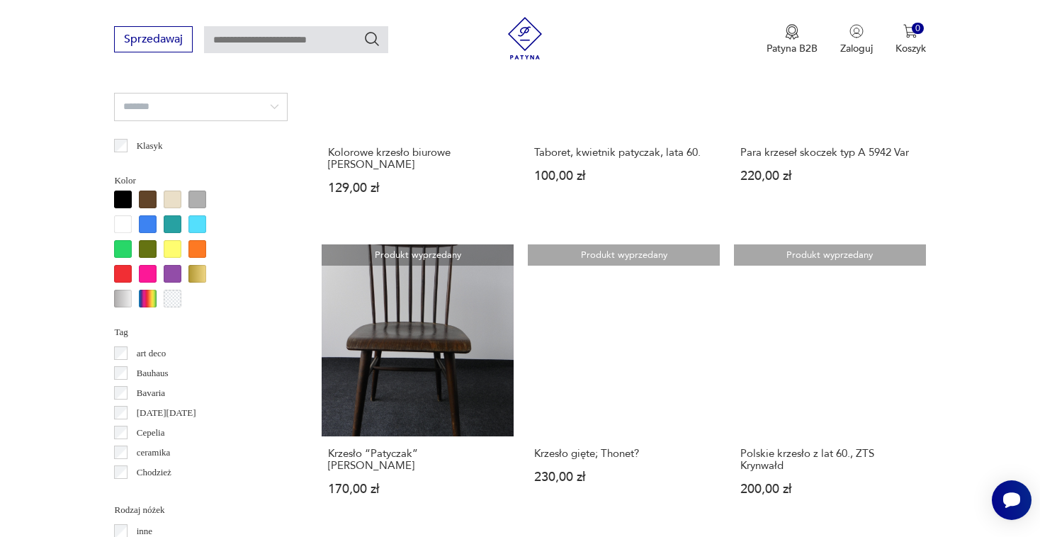
scroll to position [1284, 0]
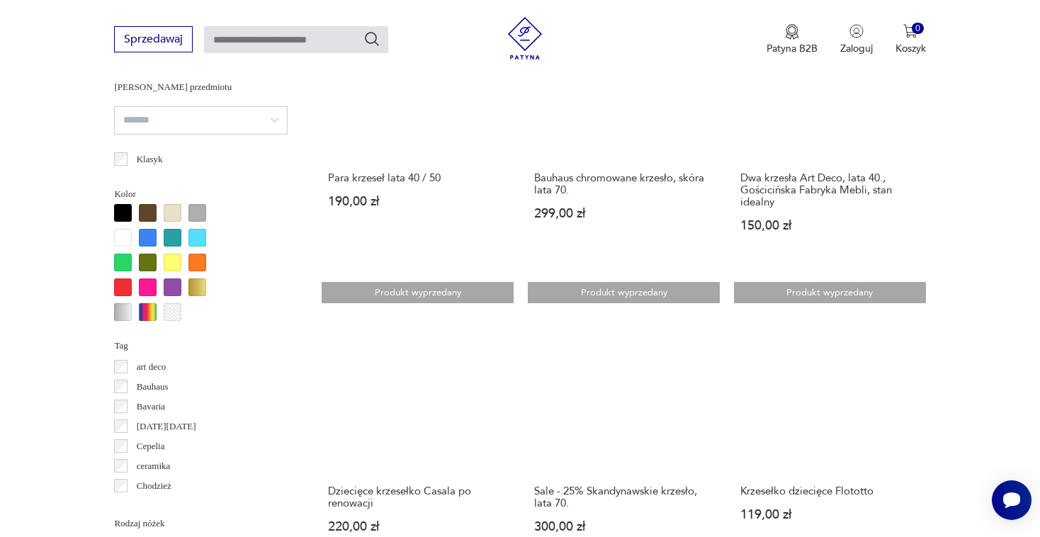
scroll to position [1267, 0]
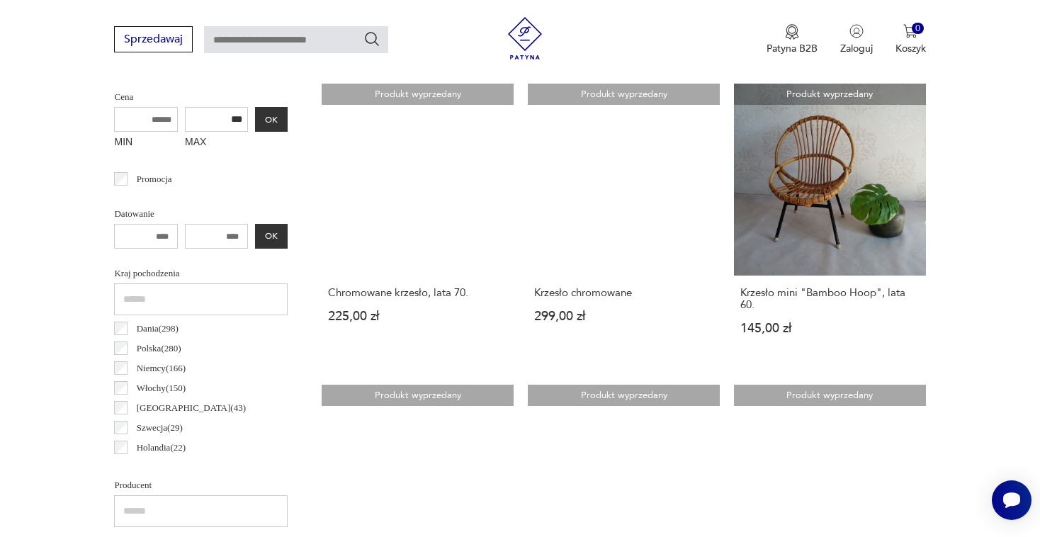
scroll to position [560, 0]
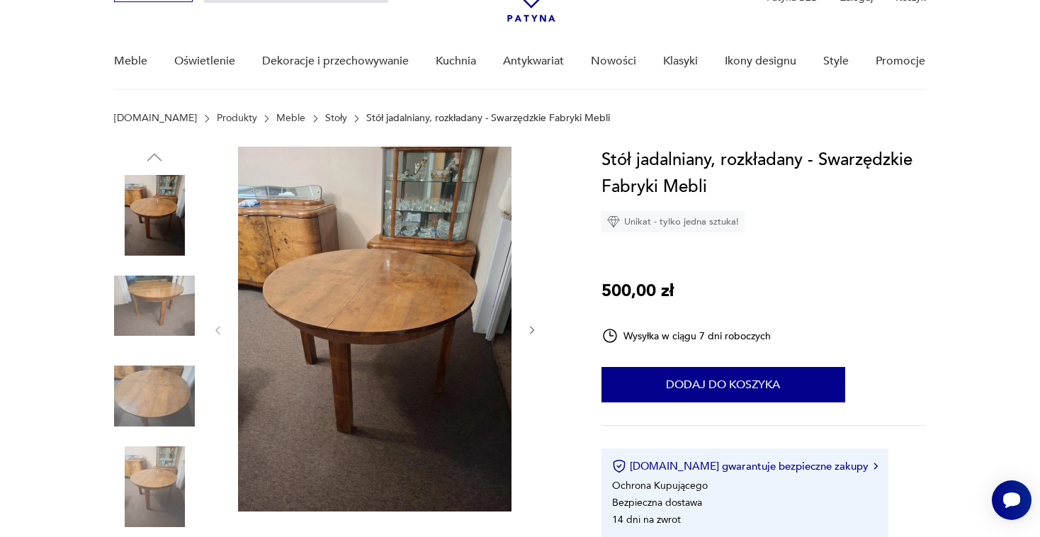
scroll to position [113, 0]
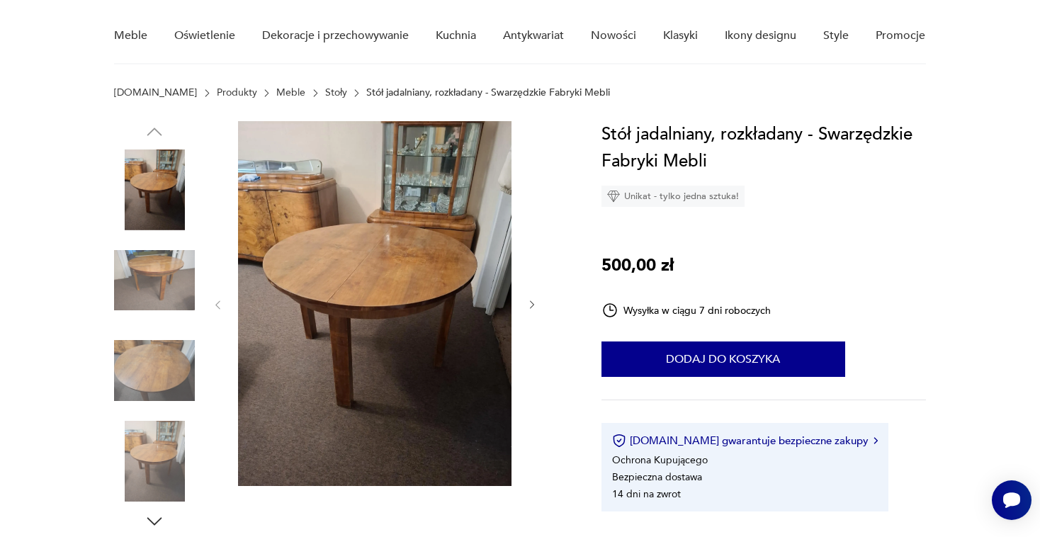
click at [361, 351] on img at bounding box center [374, 303] width 273 height 365
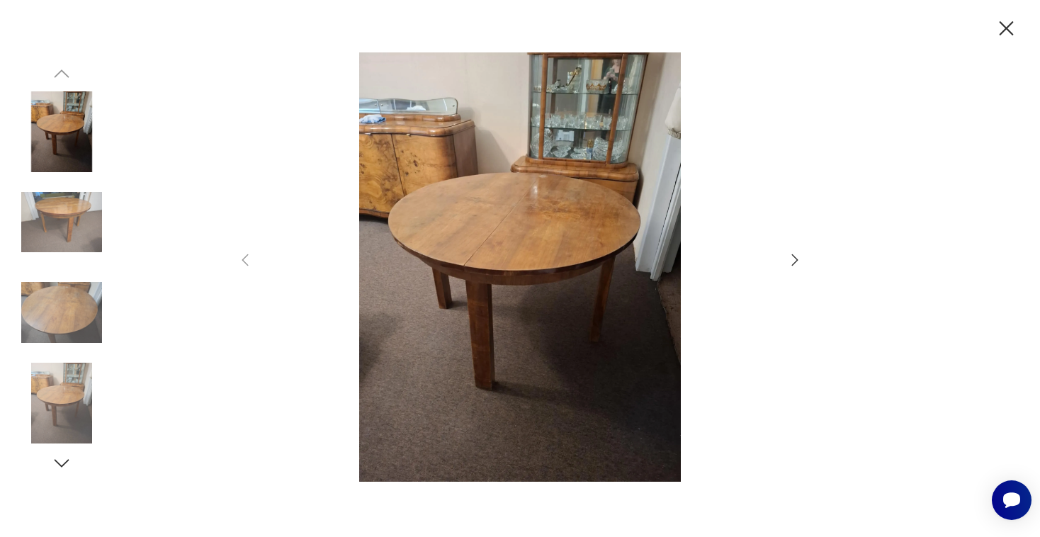
click at [791, 261] on icon "button" at bounding box center [794, 259] width 17 height 17
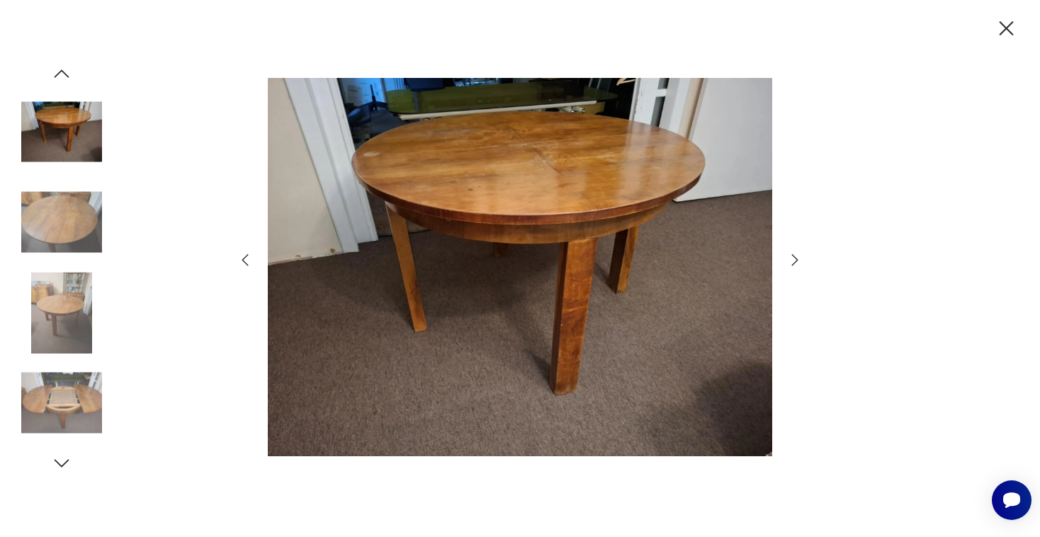
click at [800, 259] on icon "button" at bounding box center [794, 259] width 17 height 17
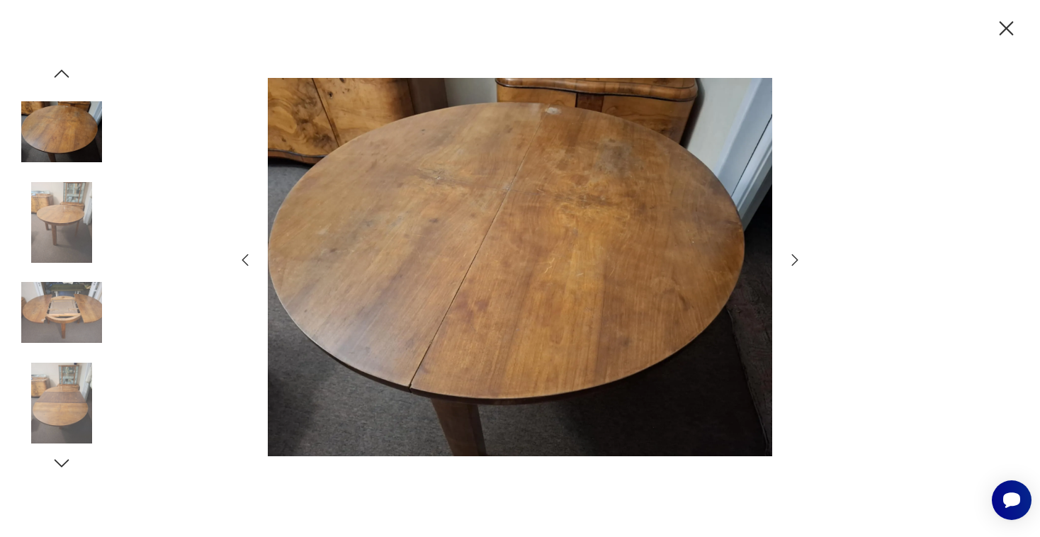
click at [800, 259] on icon "button" at bounding box center [794, 259] width 17 height 17
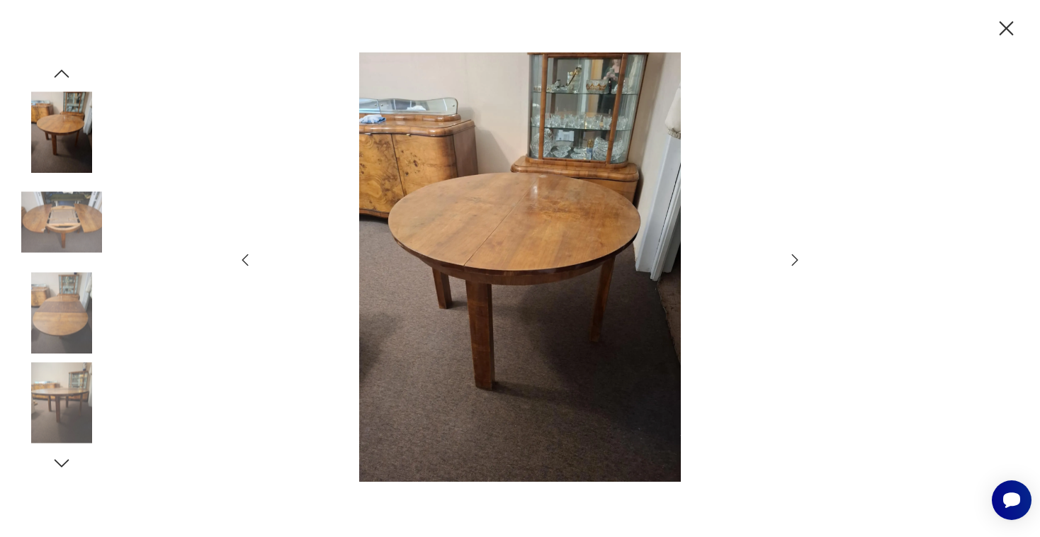
click at [800, 259] on icon "button" at bounding box center [794, 259] width 17 height 17
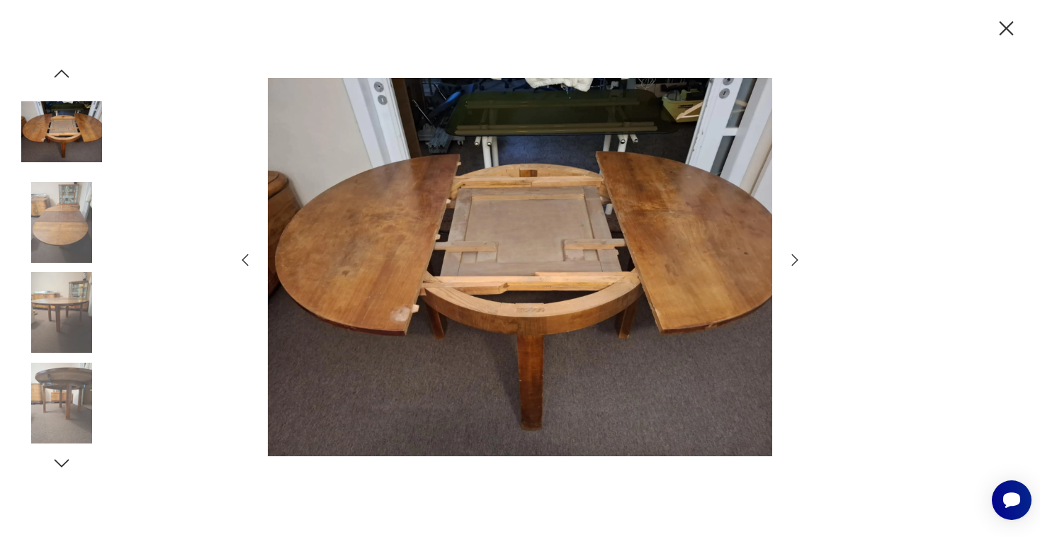
click at [800, 259] on icon "button" at bounding box center [794, 259] width 17 height 17
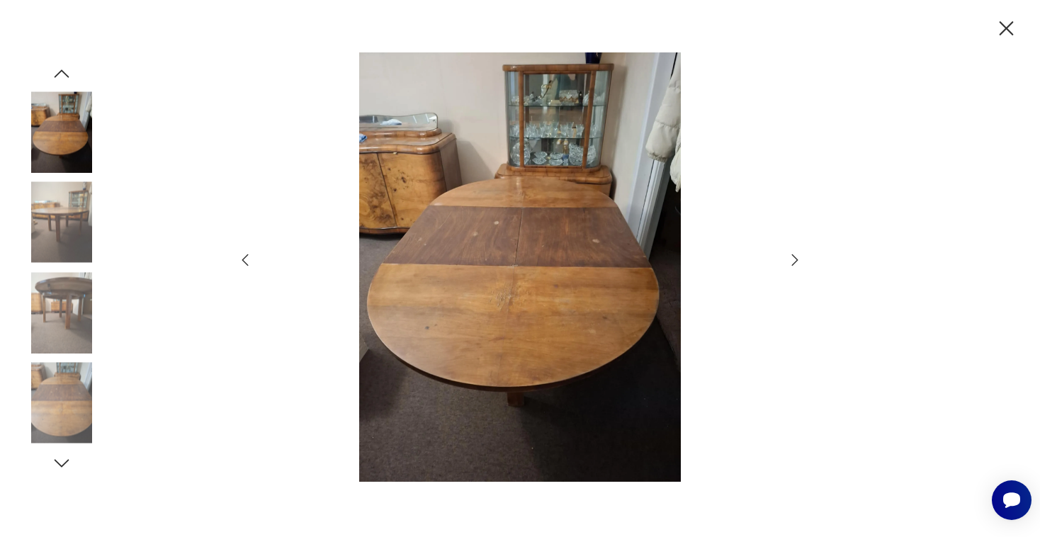
click at [800, 259] on icon "button" at bounding box center [794, 259] width 17 height 17
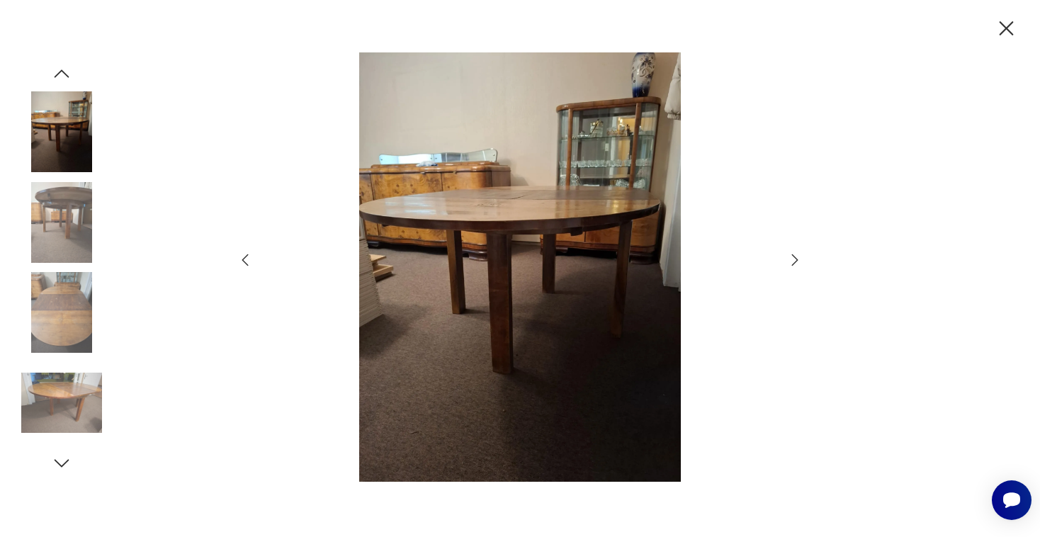
click at [800, 259] on icon "button" at bounding box center [794, 259] width 17 height 17
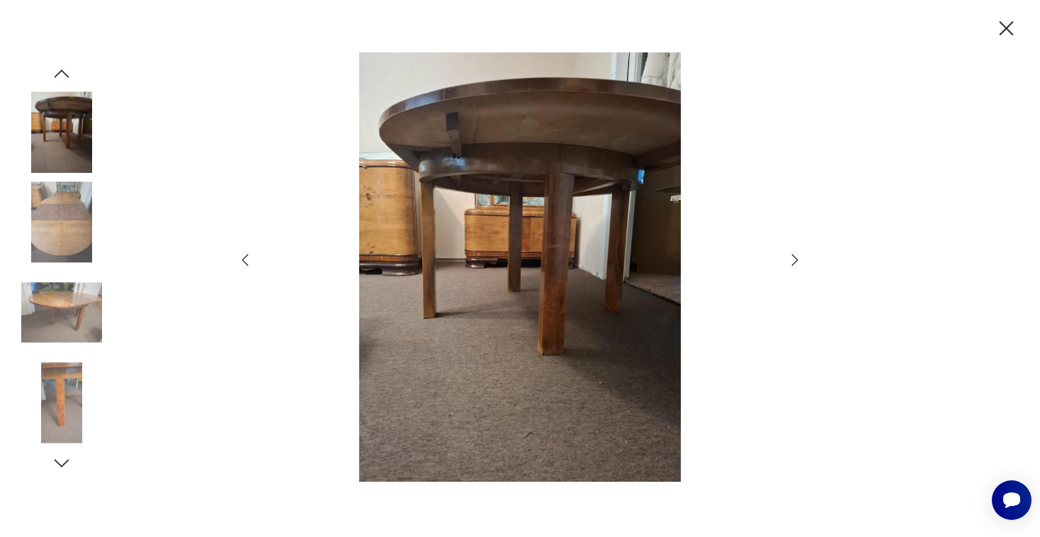
click at [800, 259] on icon "button" at bounding box center [794, 259] width 17 height 17
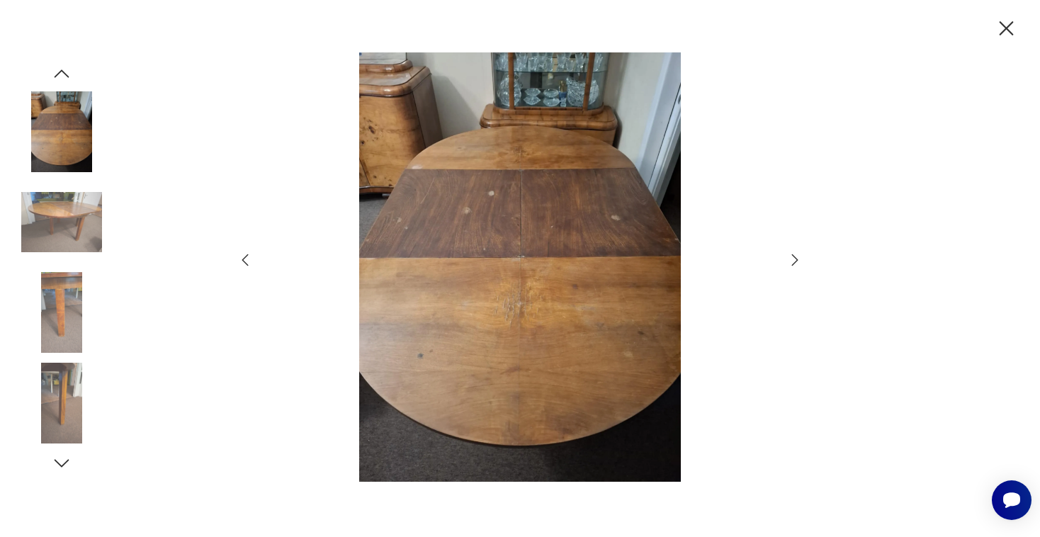
click at [1010, 21] on icon "button" at bounding box center [1006, 28] width 25 height 25
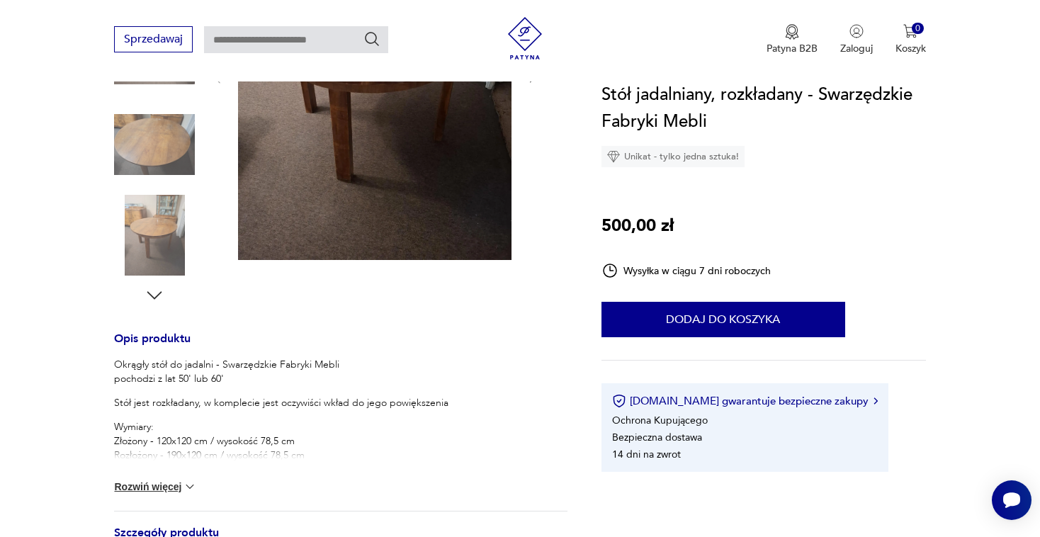
scroll to position [342, 0]
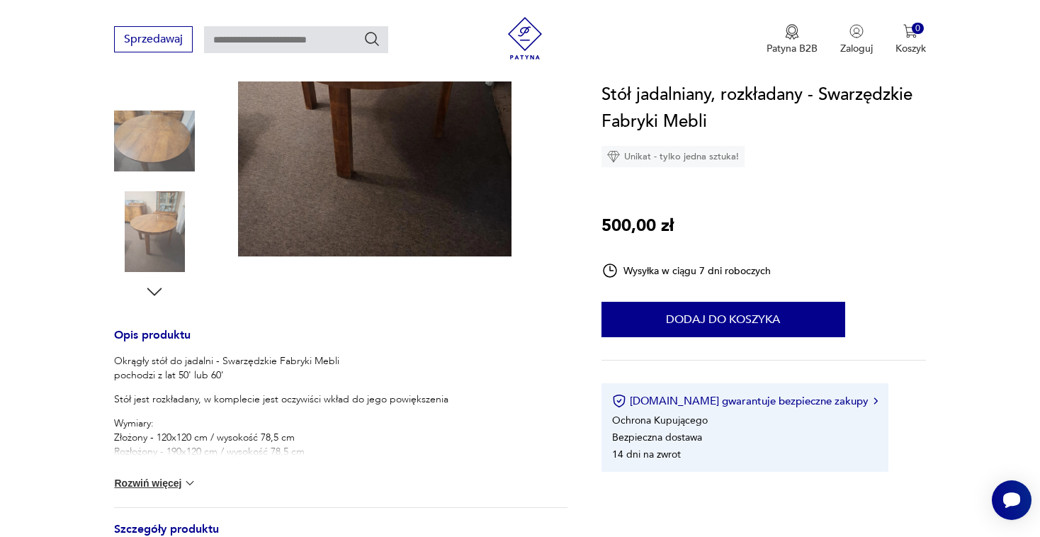
click at [145, 483] on button "Rozwiń więcej" at bounding box center [155, 483] width 82 height 14
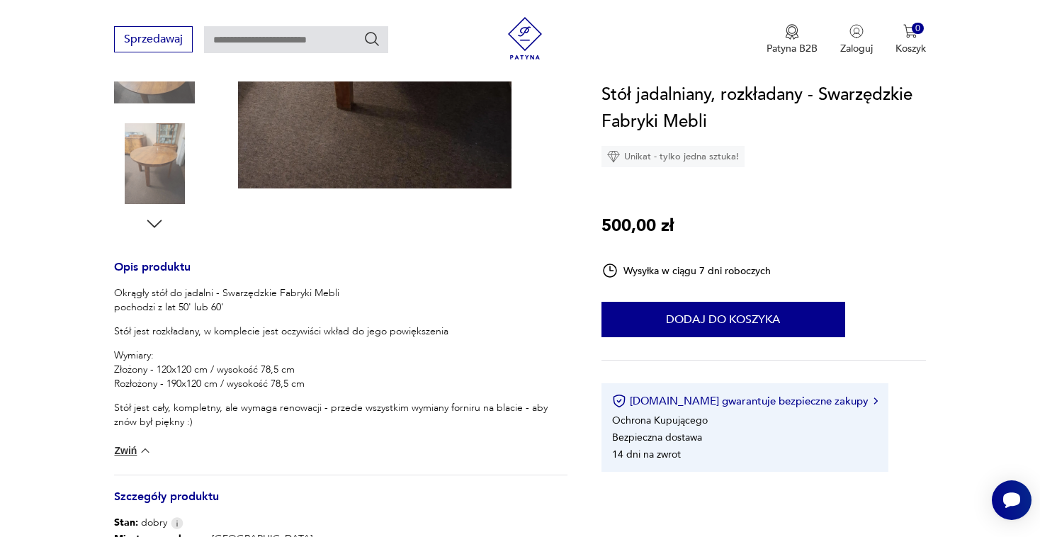
scroll to position [420, 0]
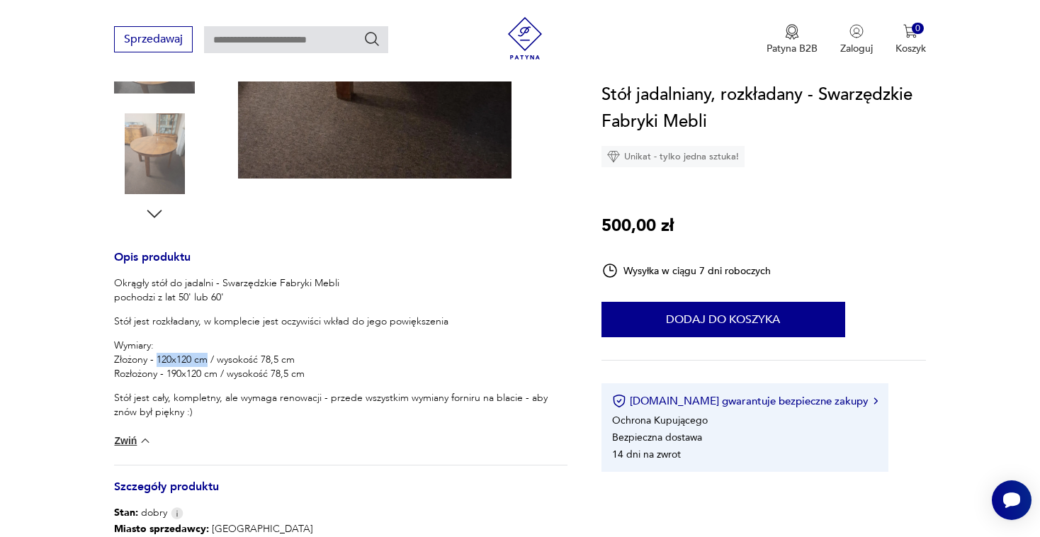
drag, startPoint x: 160, startPoint y: 358, endPoint x: 207, endPoint y: 358, distance: 46.8
click at [207, 358] on p "Wymiary: Złożony - 120x120 cm / wysokość 78,5 cm Rozłożony - 190x120 cm / wysok…" at bounding box center [340, 360] width 453 height 43
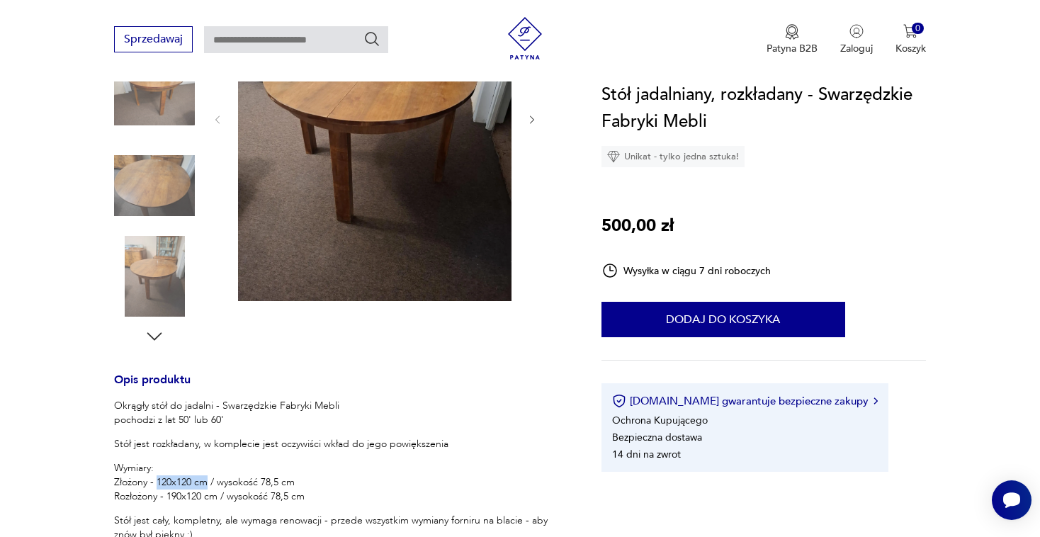
scroll to position [286, 0]
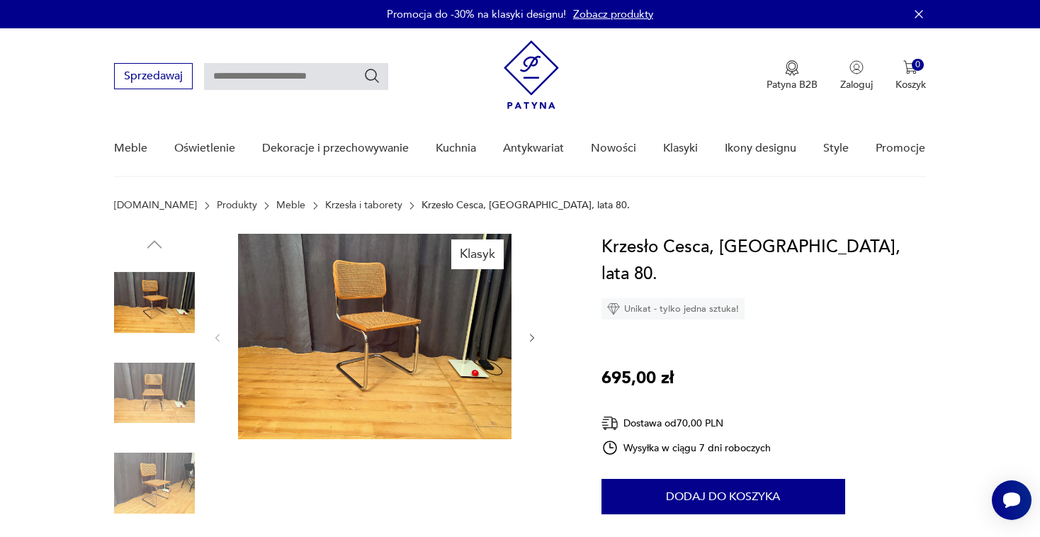
click at [315, 324] on img at bounding box center [374, 336] width 273 height 205
